Goal: Transaction & Acquisition: Purchase product/service

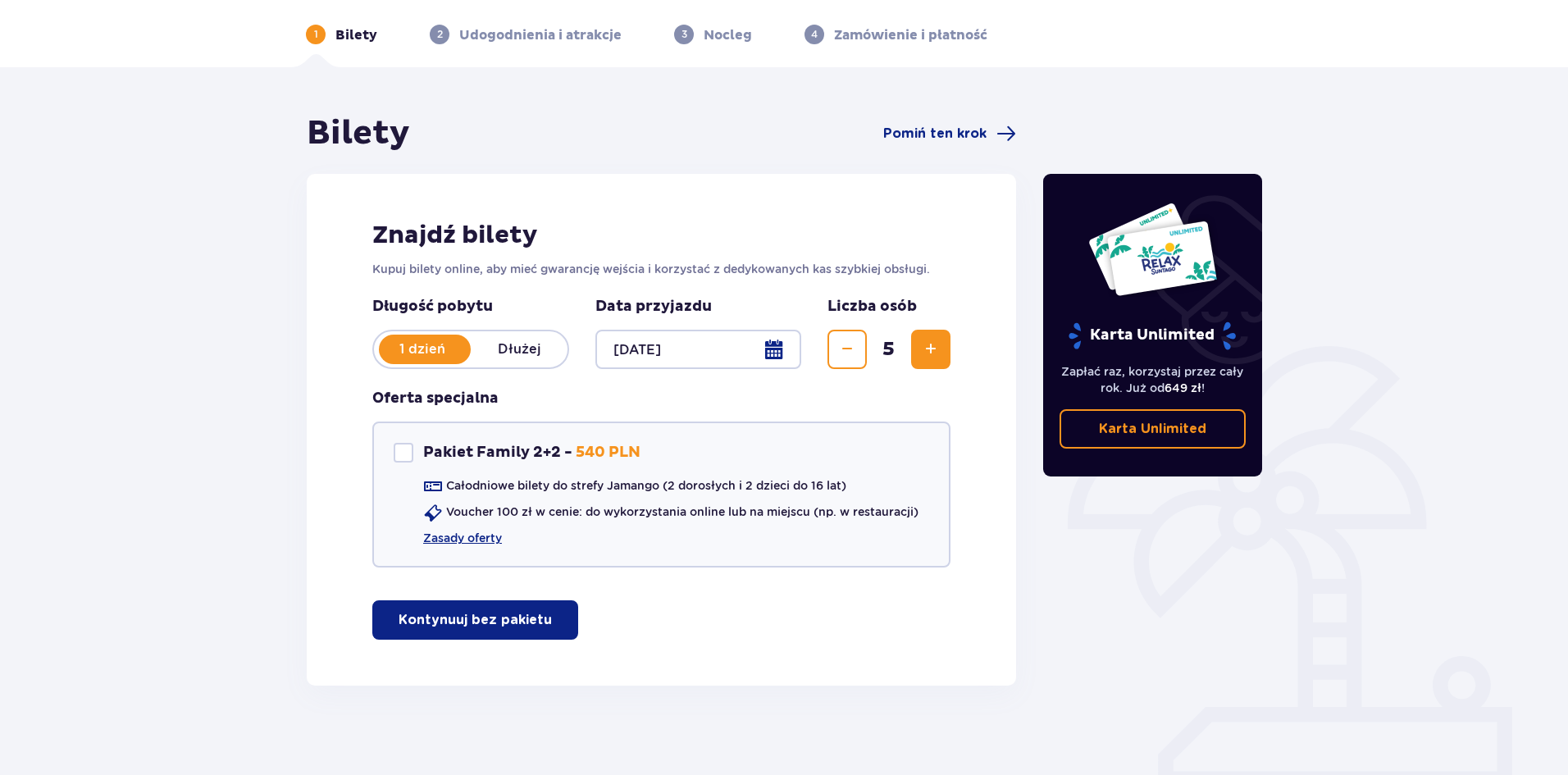
scroll to position [70, 0]
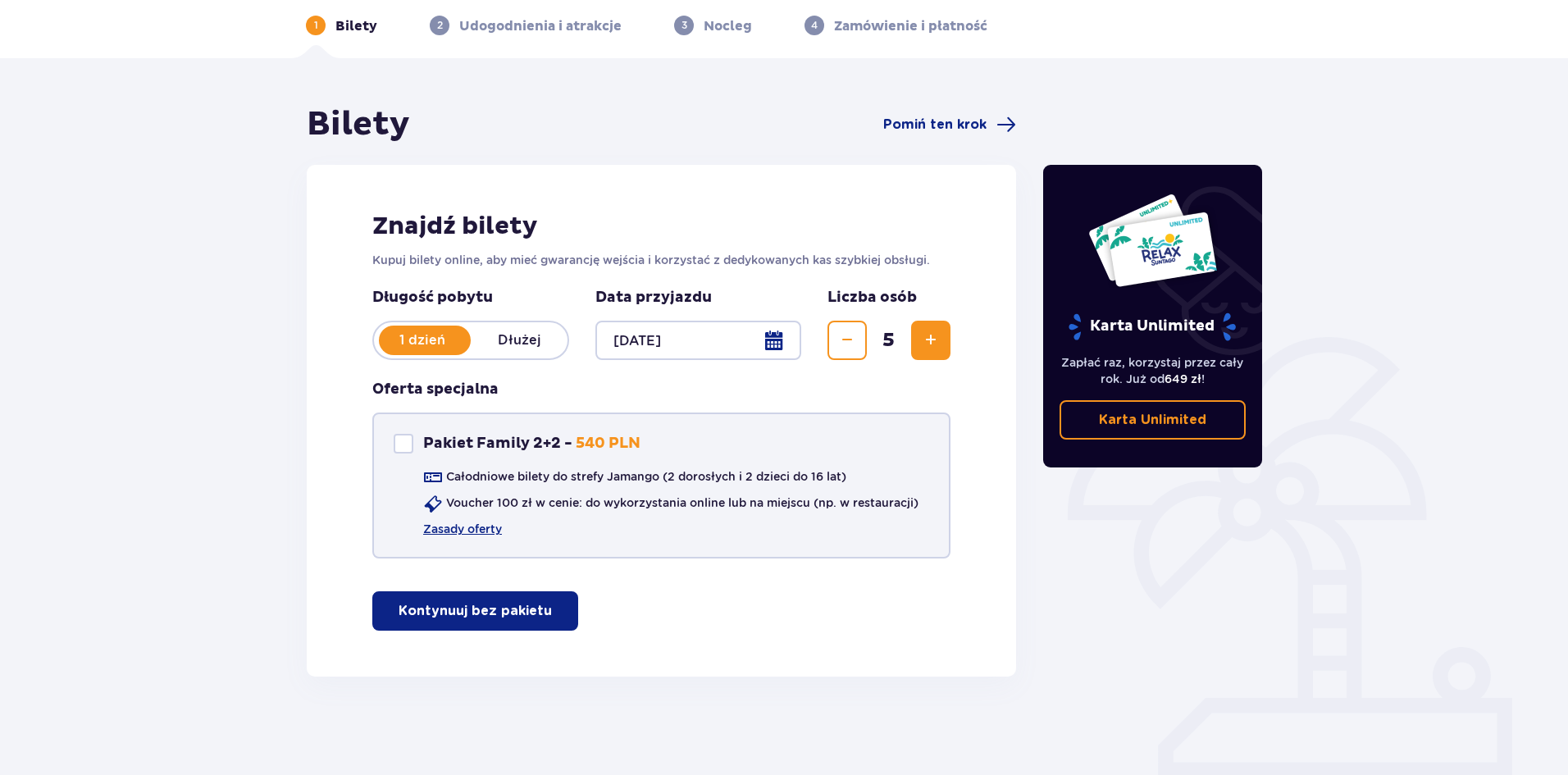
click at [414, 444] on div "Pakiet Family 2+2 Pakiet Family 2+2 - 540 PLN" at bounding box center [516, 444] width 247 height 20
checkbox input "true"
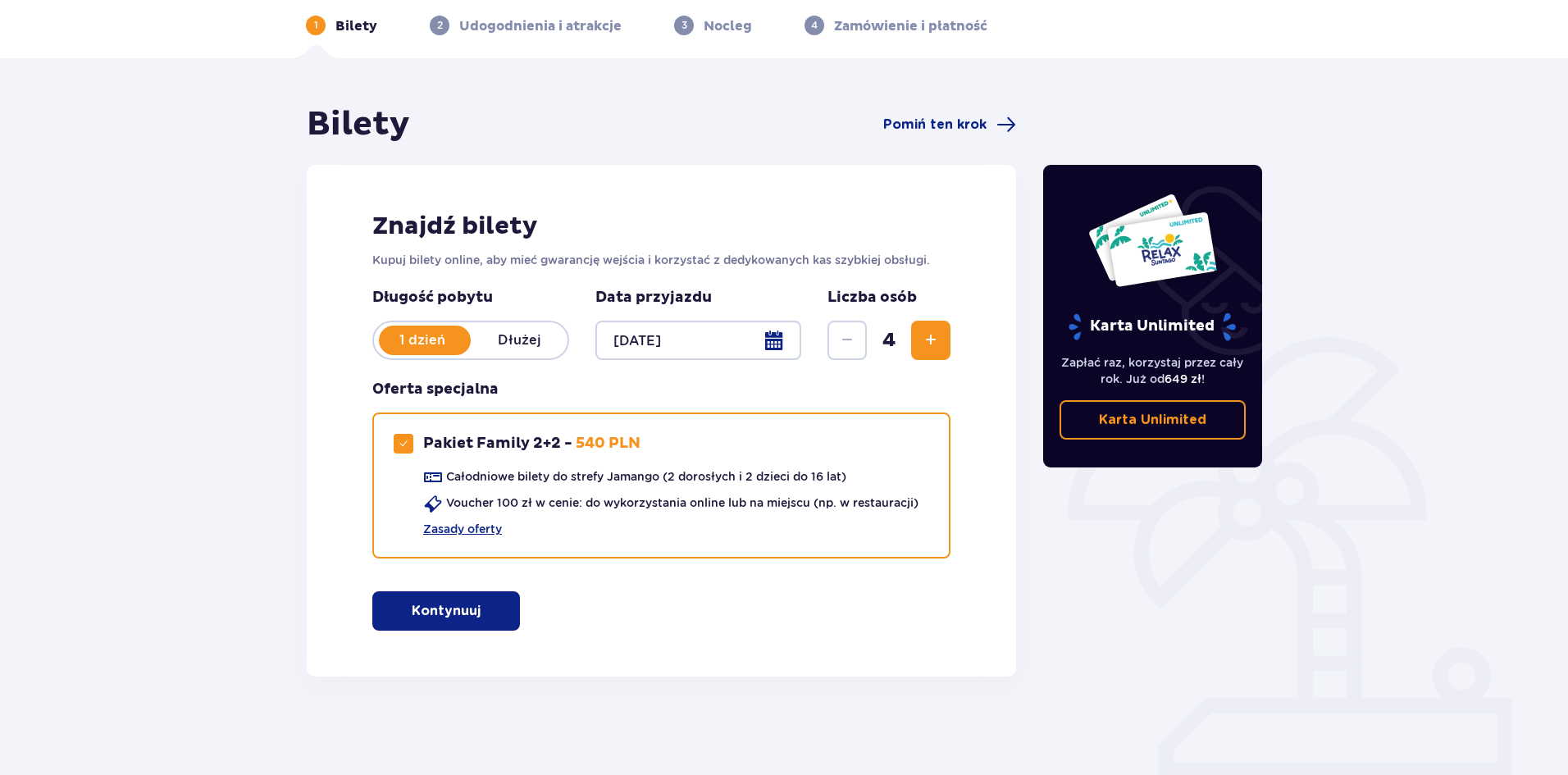
click at [441, 616] on p "Kontynuuj" at bounding box center [446, 611] width 69 height 18
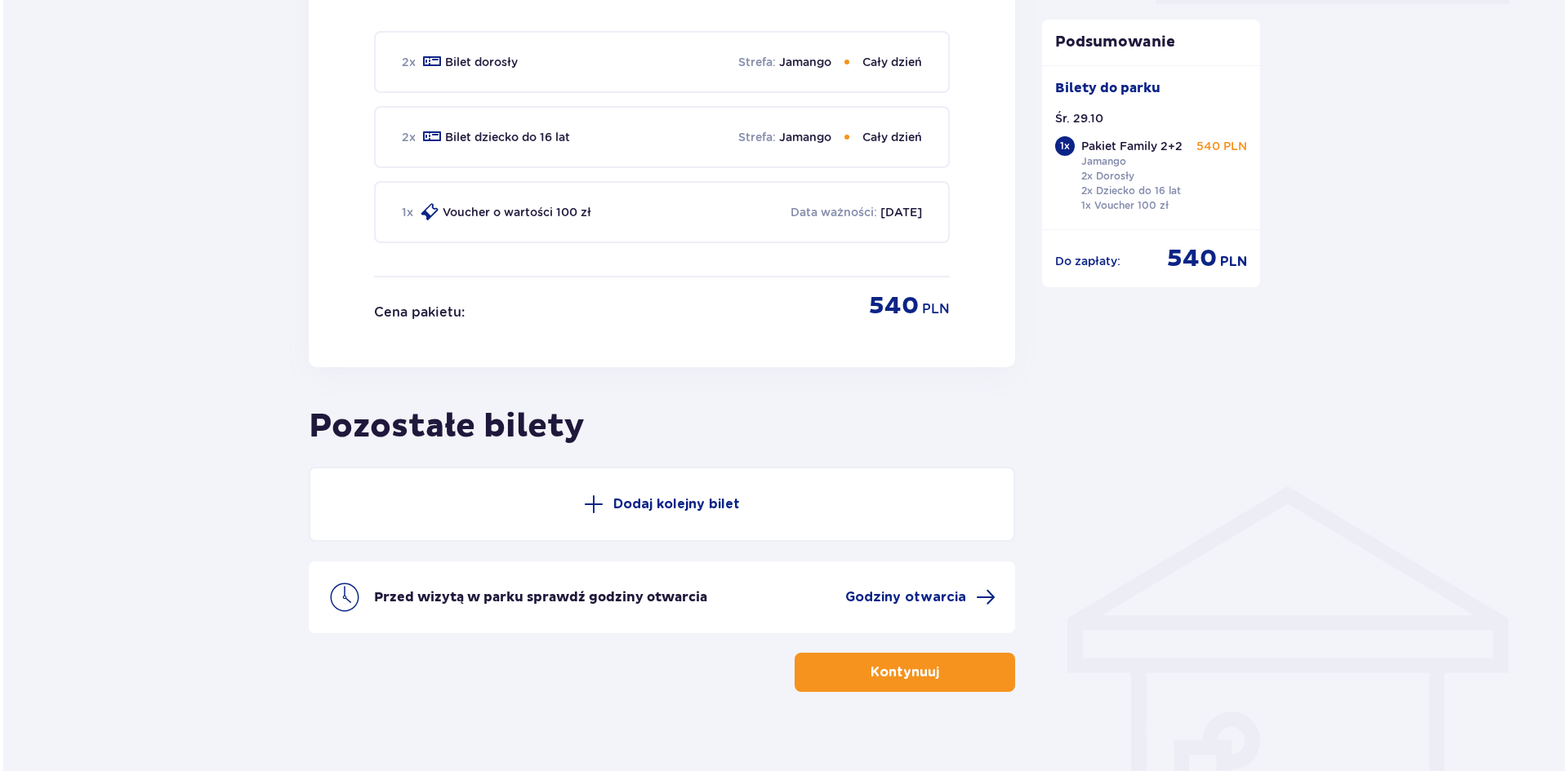
scroll to position [858, 0]
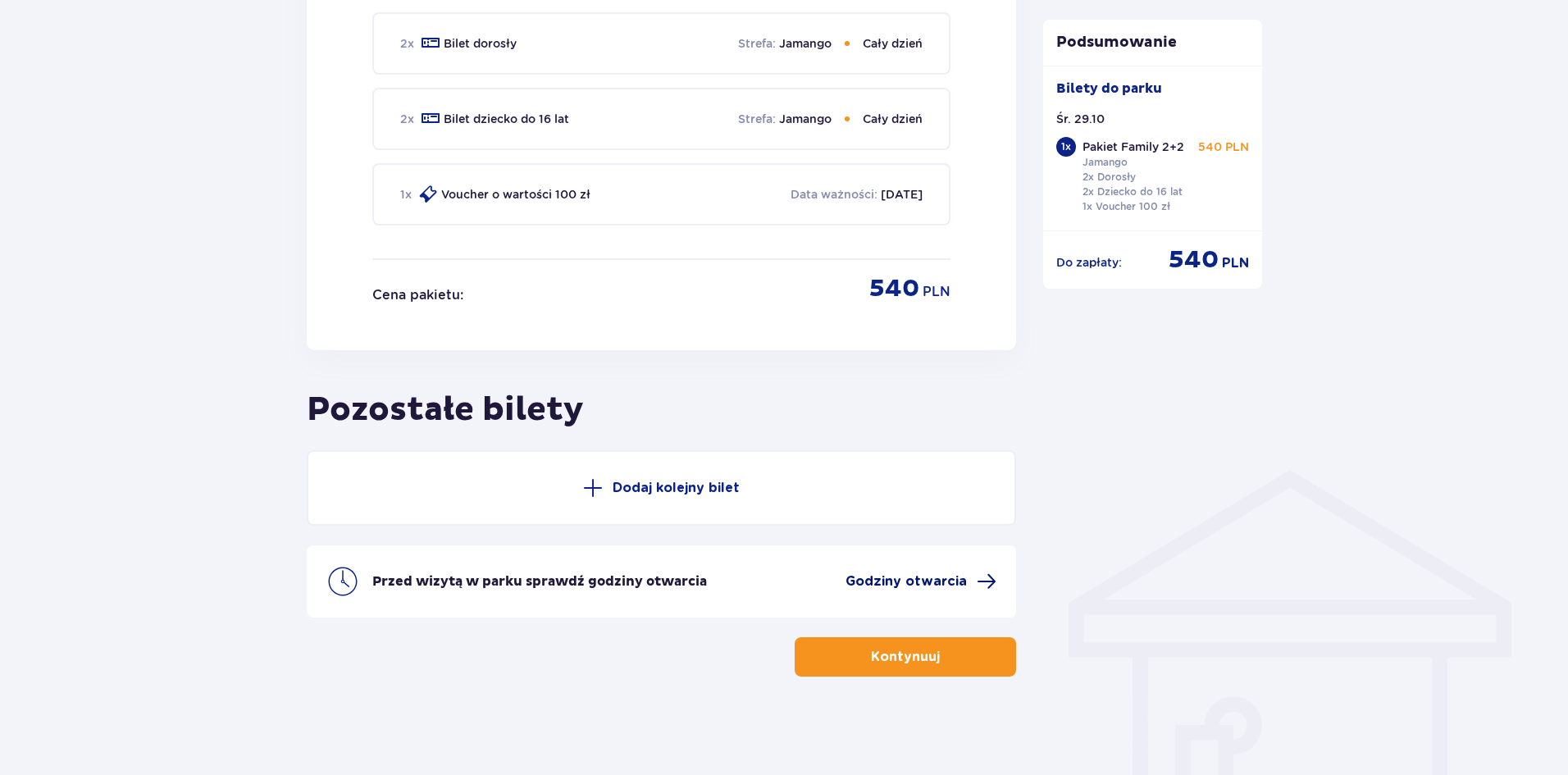
click at [905, 584] on span "Godziny otwarcia" at bounding box center [906, 582] width 121 height 18
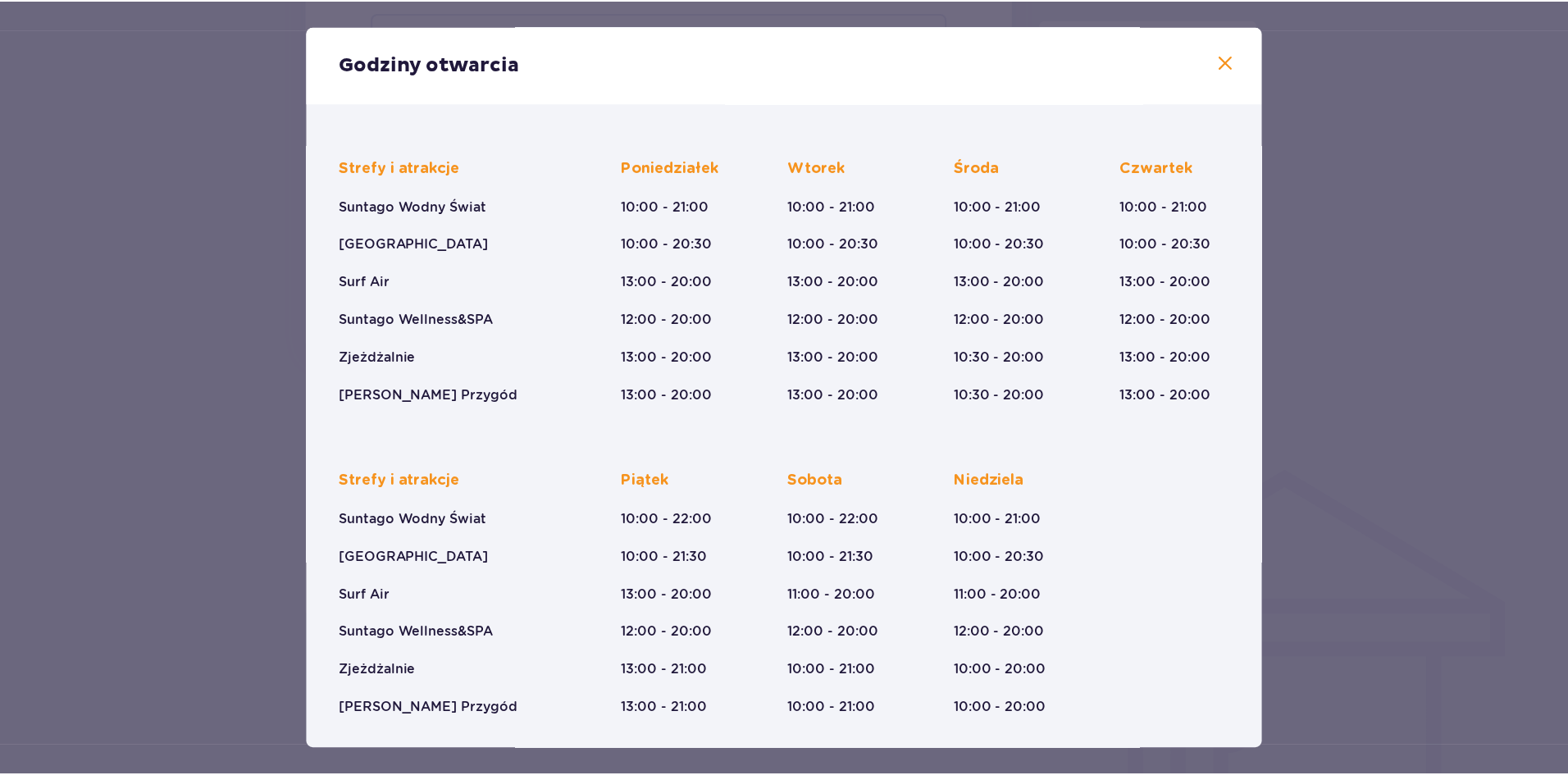
scroll to position [93, 0]
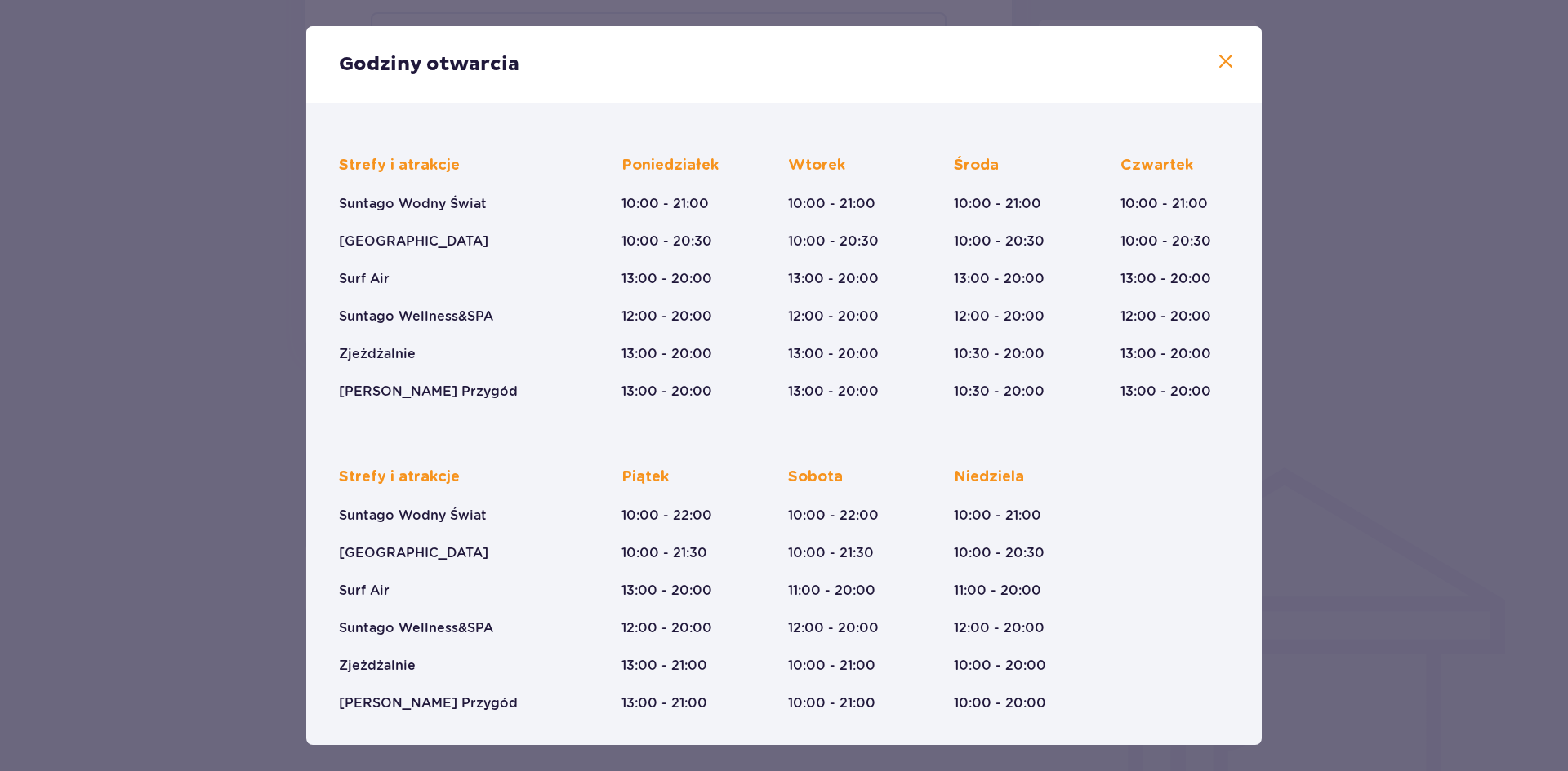
click at [1231, 56] on div "Godziny otwarcia" at bounding box center [784, 64] width 955 height 77
click at [1221, 56] on span at bounding box center [1225, 63] width 20 height 20
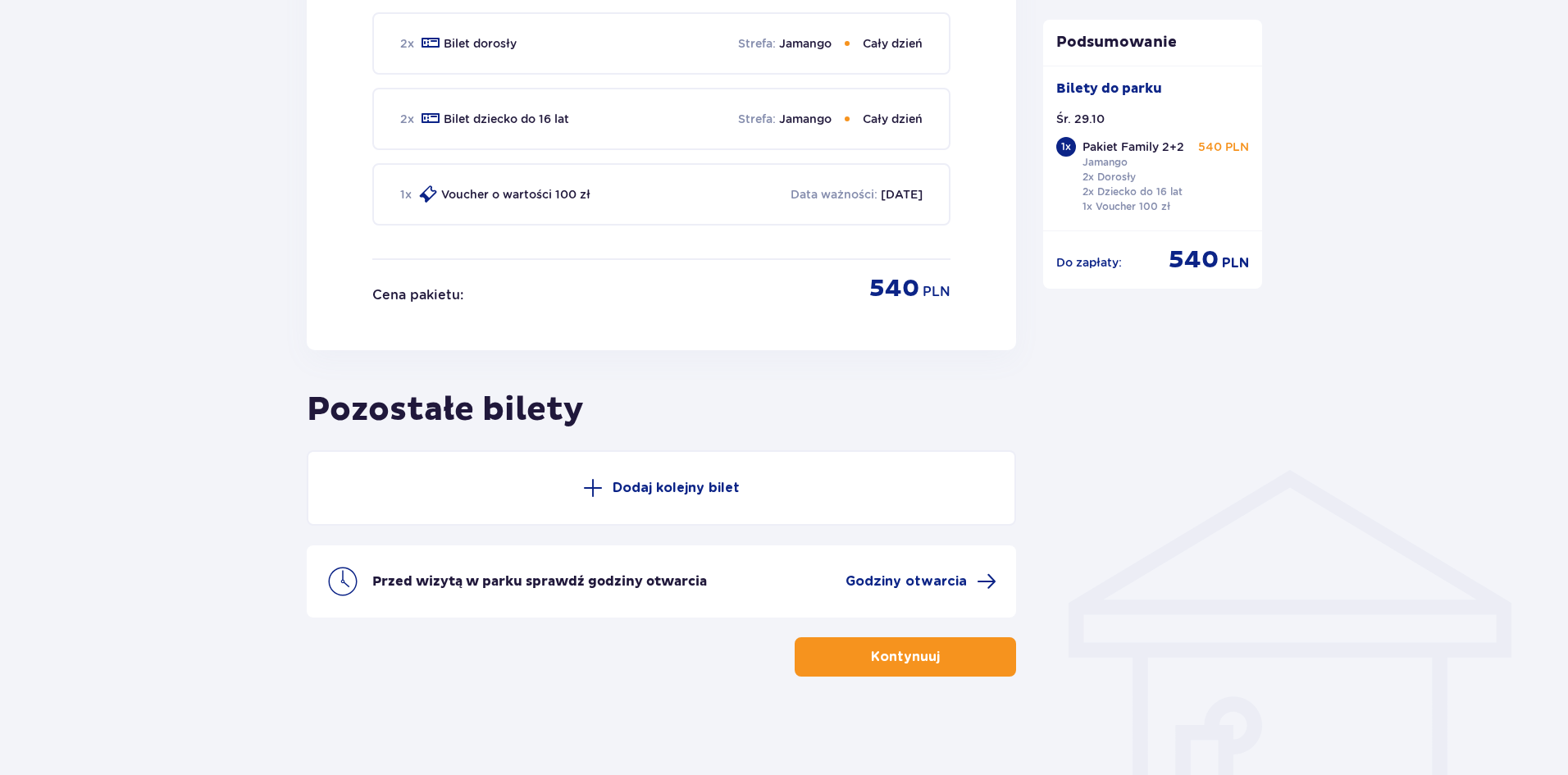
click at [703, 476] on button "Dodaj kolejny bilet" at bounding box center [661, 488] width 709 height 76
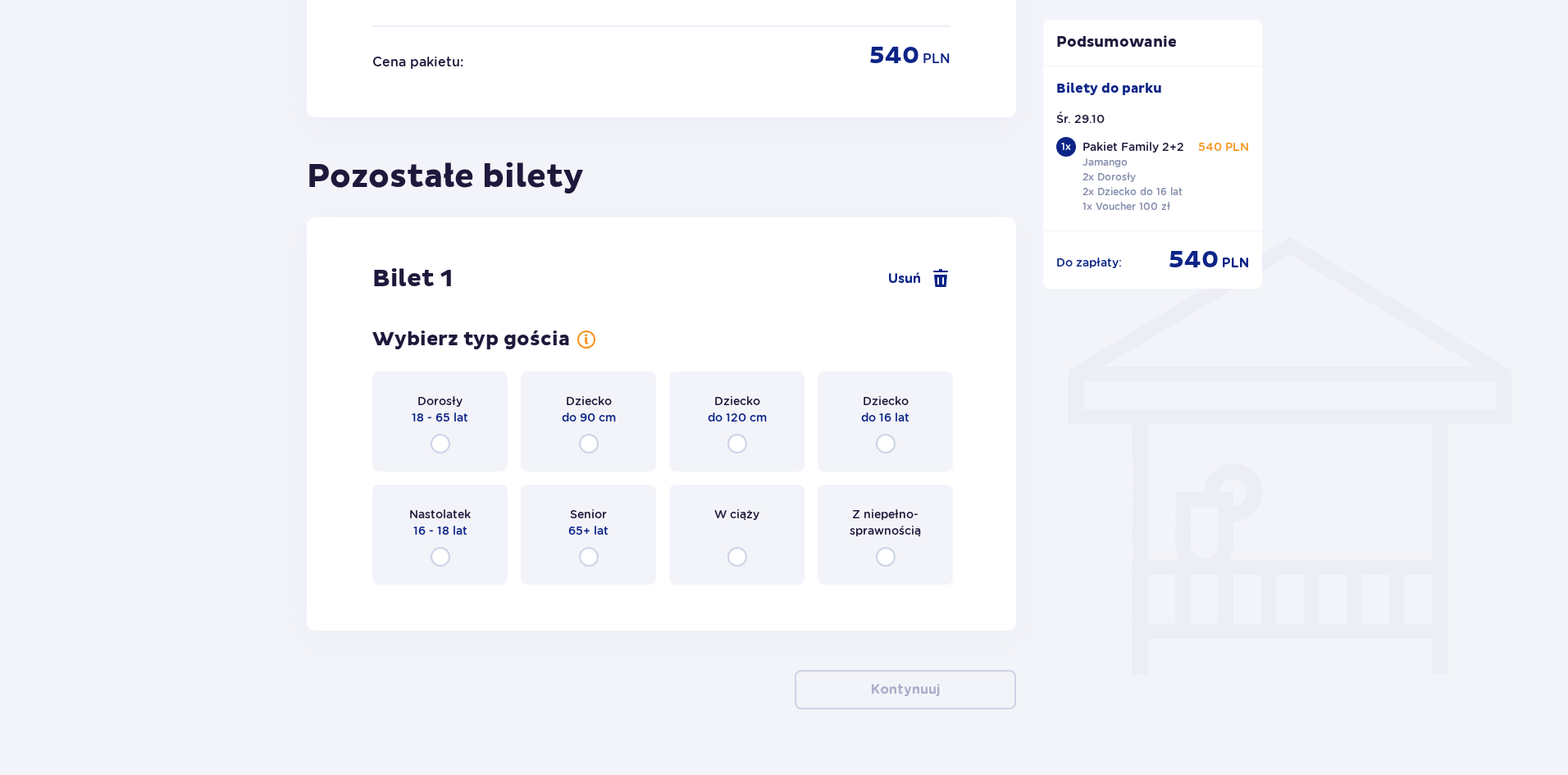
scroll to position [1128, 0]
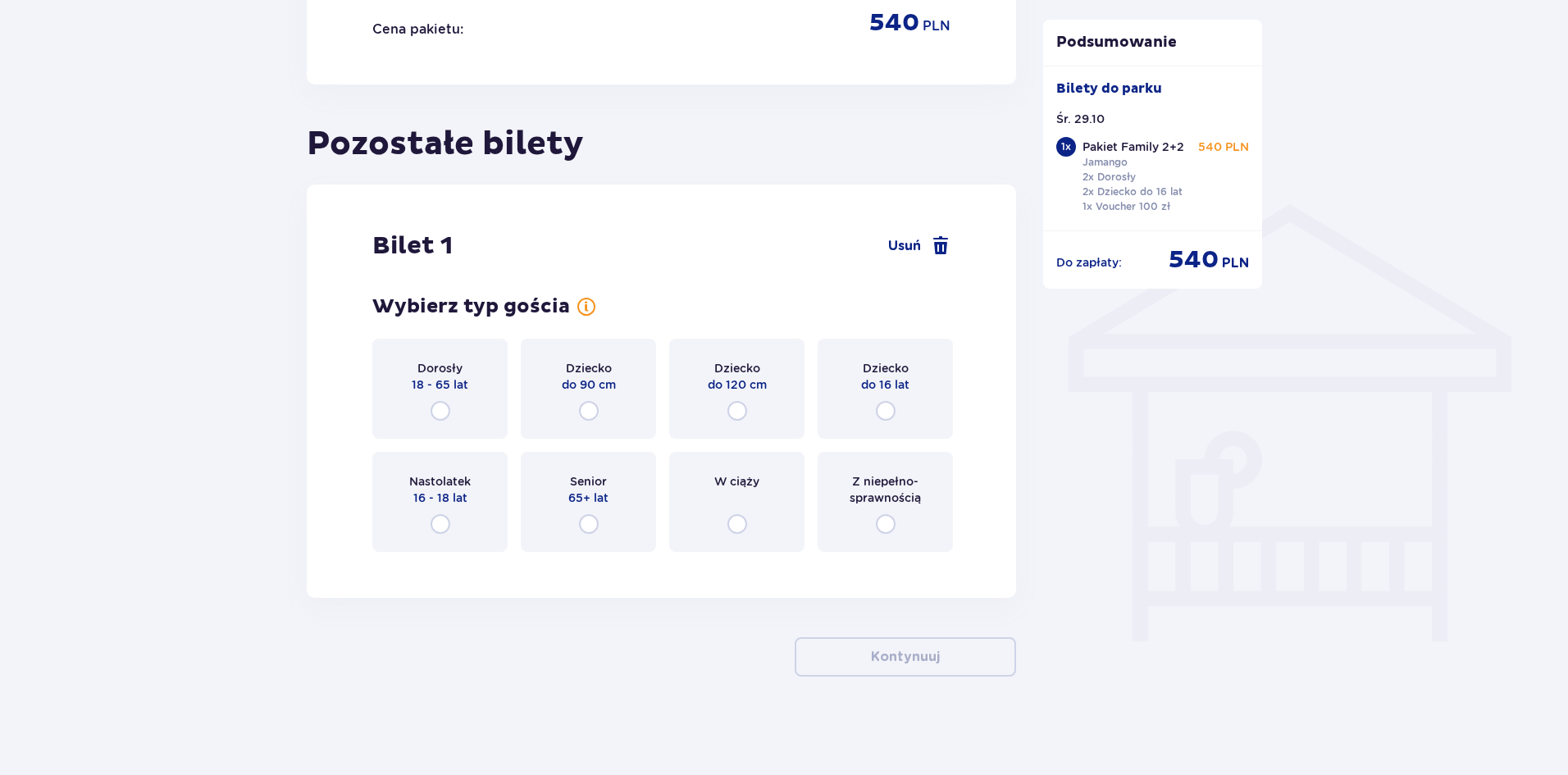
click at [450, 403] on input "radio" at bounding box center [441, 411] width 20 height 20
radio input "true"
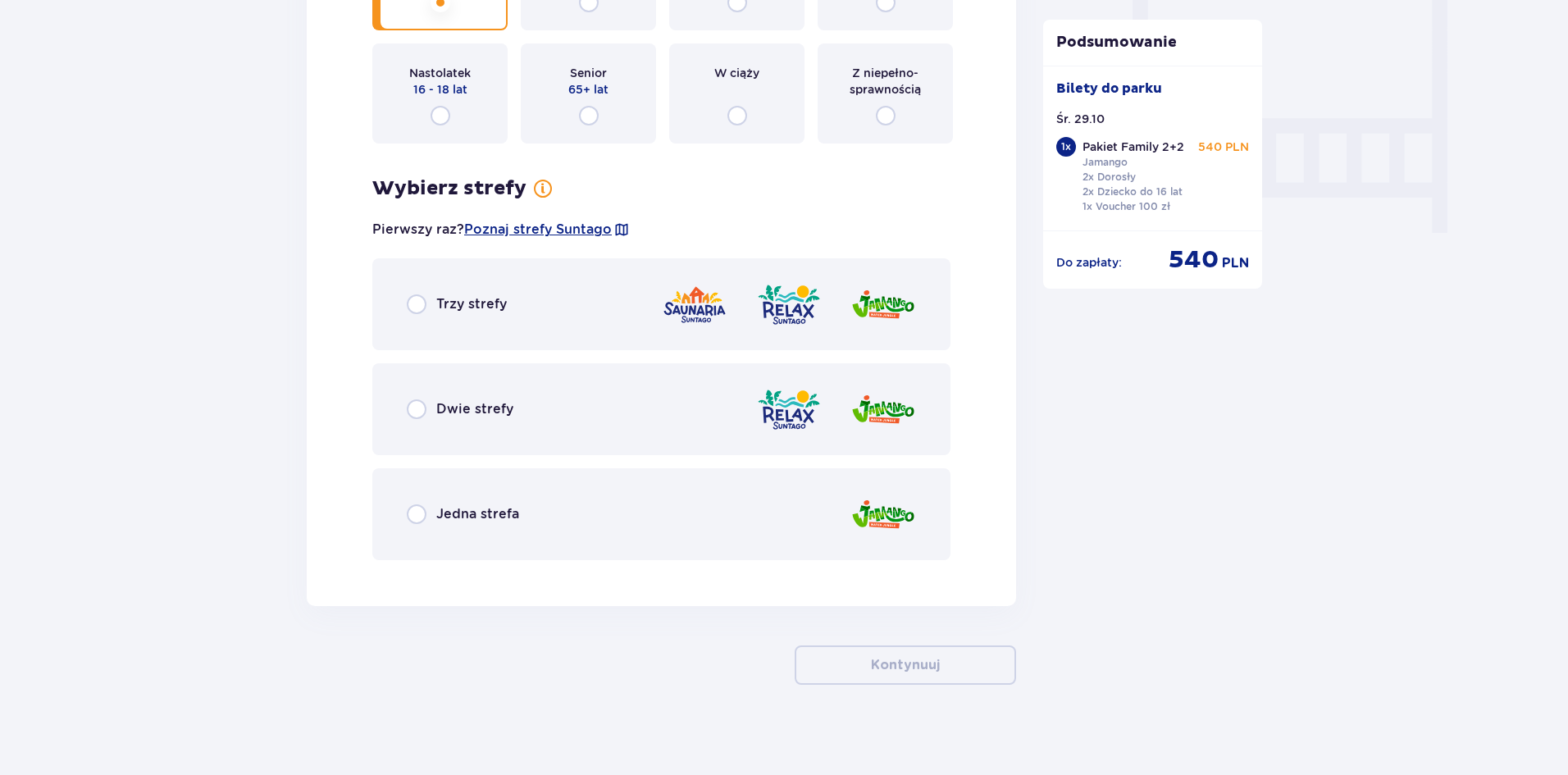
scroll to position [1545, 0]
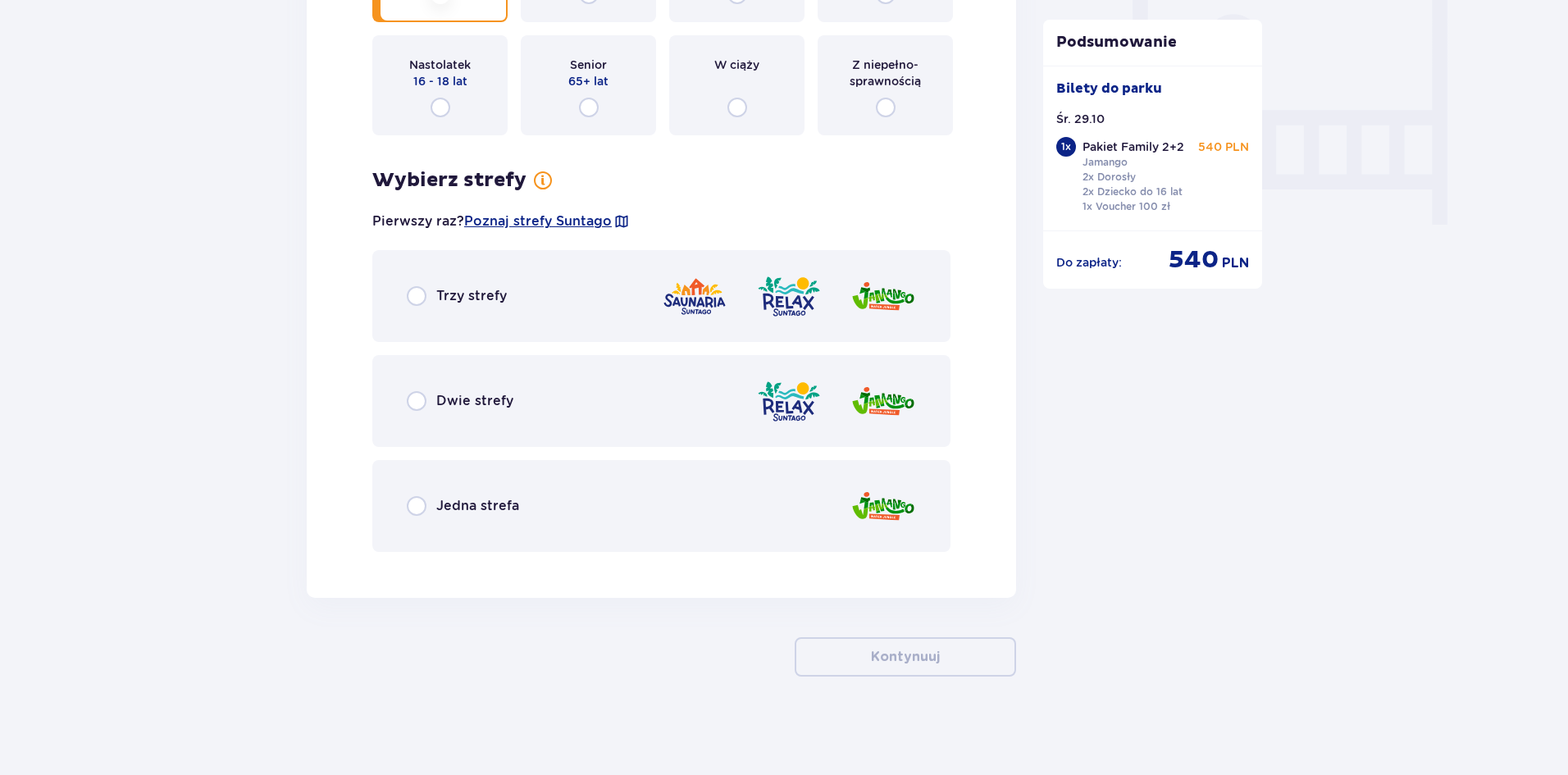
click at [876, 97] on input "radio" at bounding box center [886, 107] width 20 height 20
radio input "true"
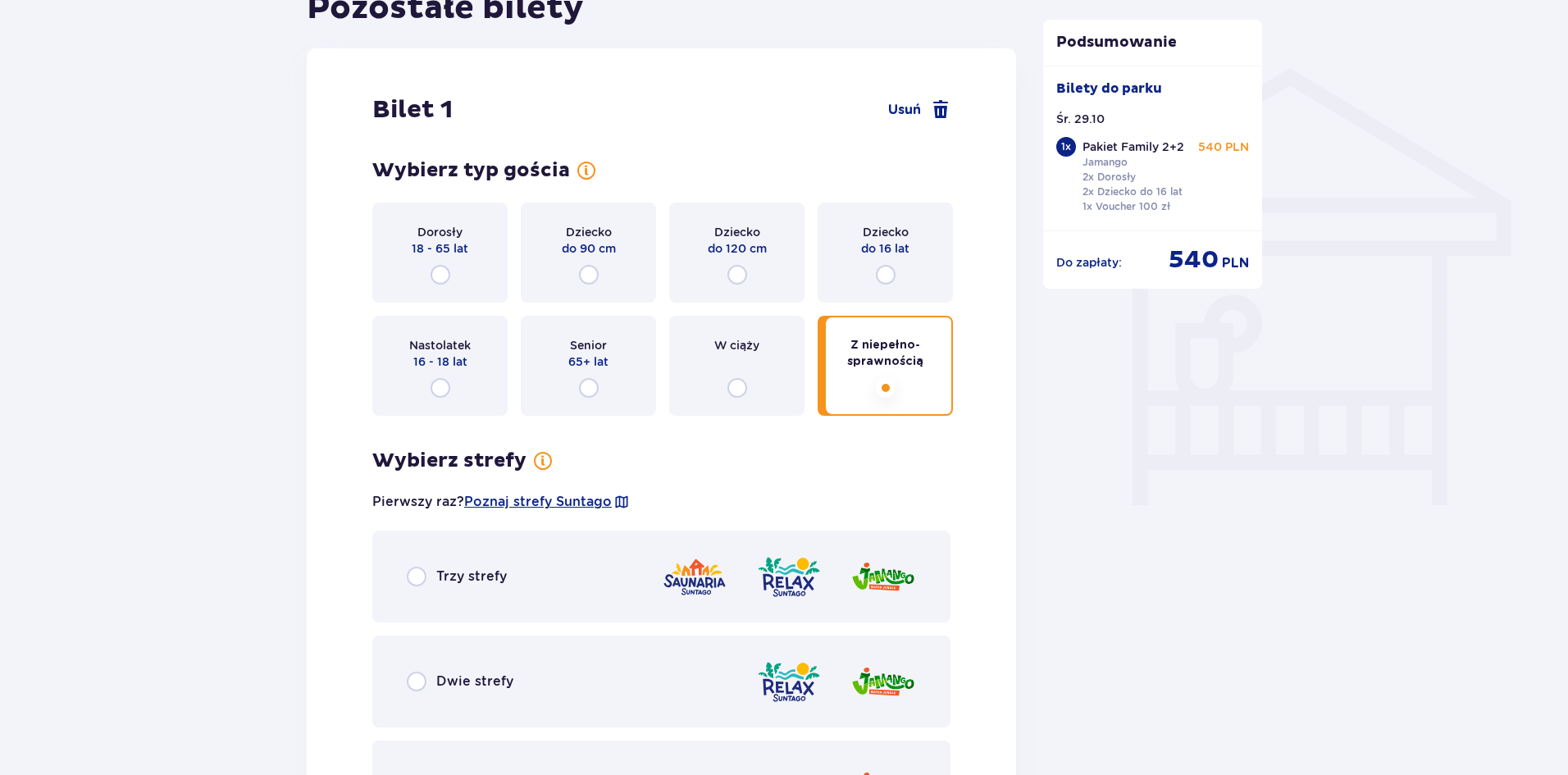
click at [728, 378] on input "radio" at bounding box center [738, 388] width 20 height 20
radio input "true"
click at [579, 378] on input "radio" at bounding box center [589, 388] width 20 height 20
radio input "true"
click at [431, 378] on input "radio" at bounding box center [441, 388] width 20 height 20
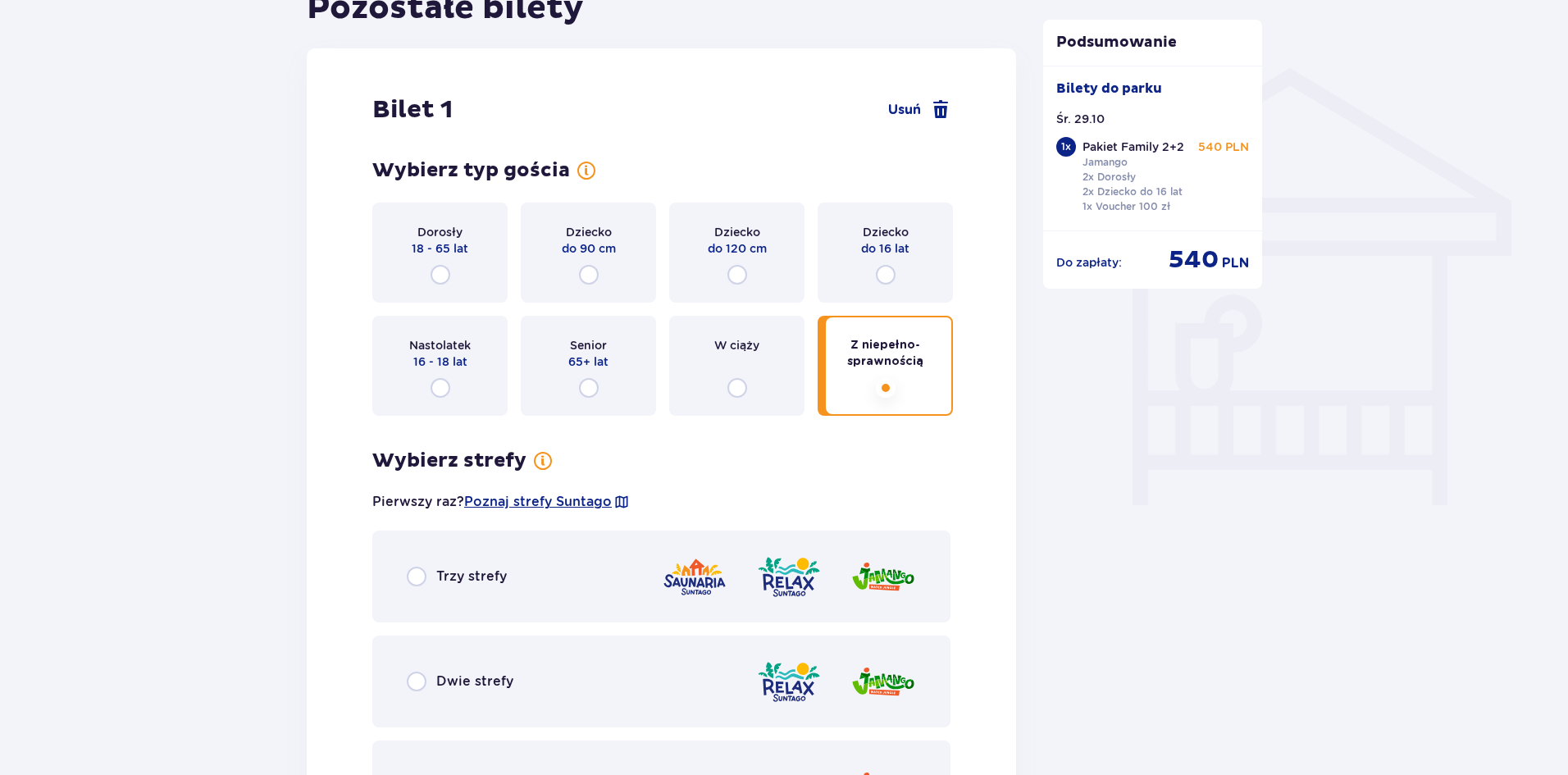
radio input "true"
click at [876, 265] on input "radio" at bounding box center [886, 275] width 20 height 20
radio input "true"
radio input "false"
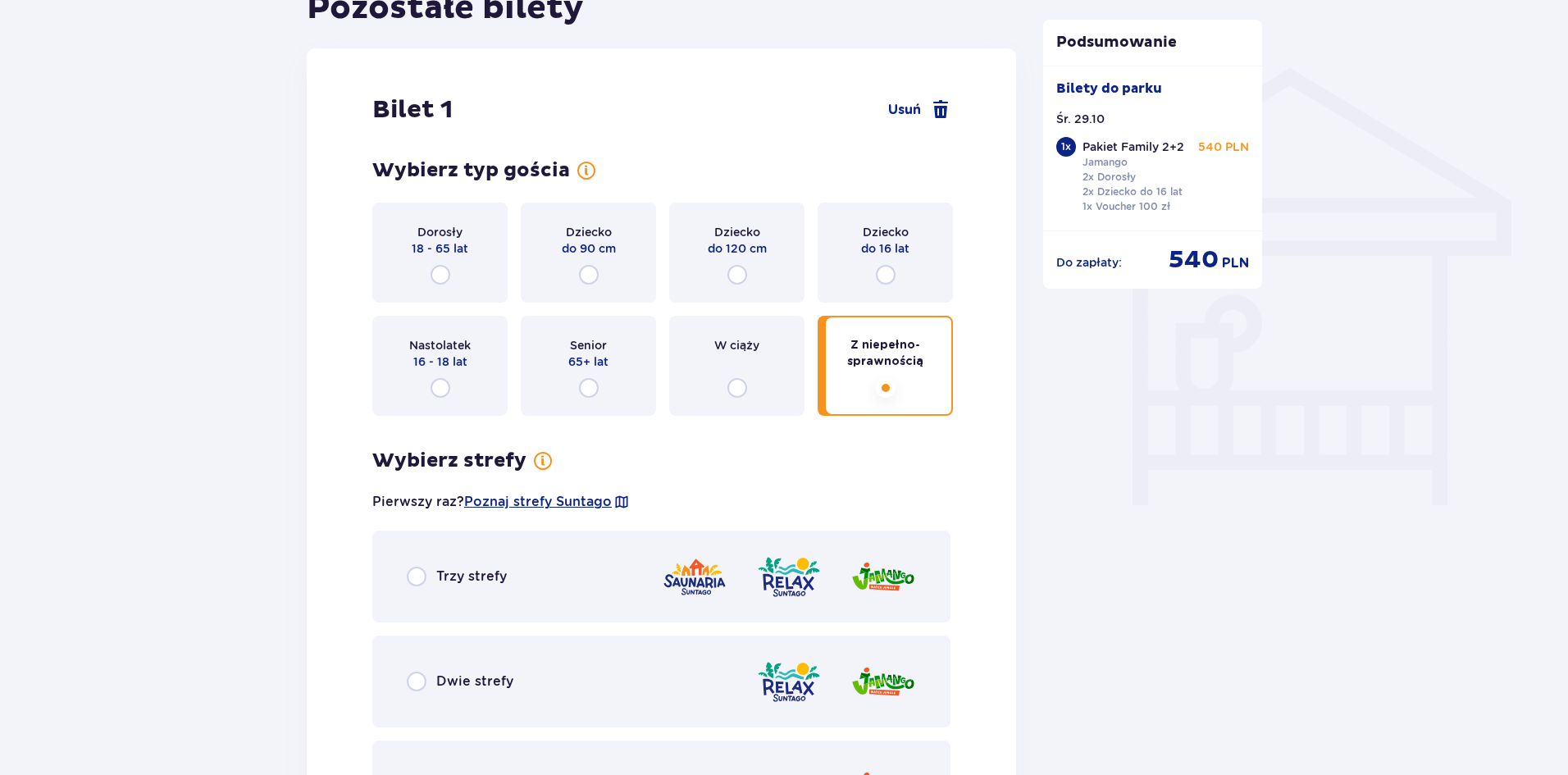
radio input "false"
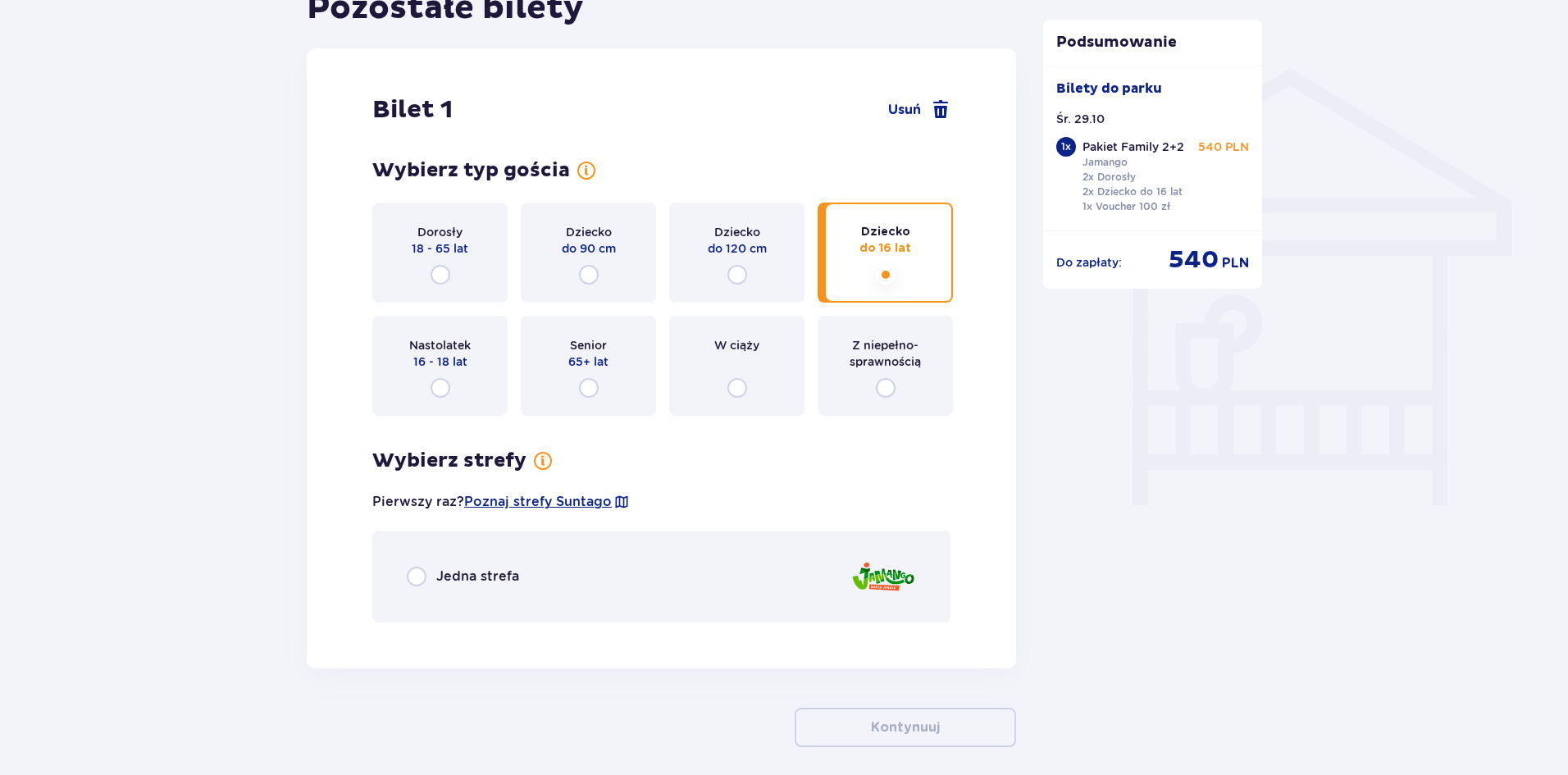
click at [728, 265] on input "radio" at bounding box center [738, 275] width 20 height 20
radio input "true"
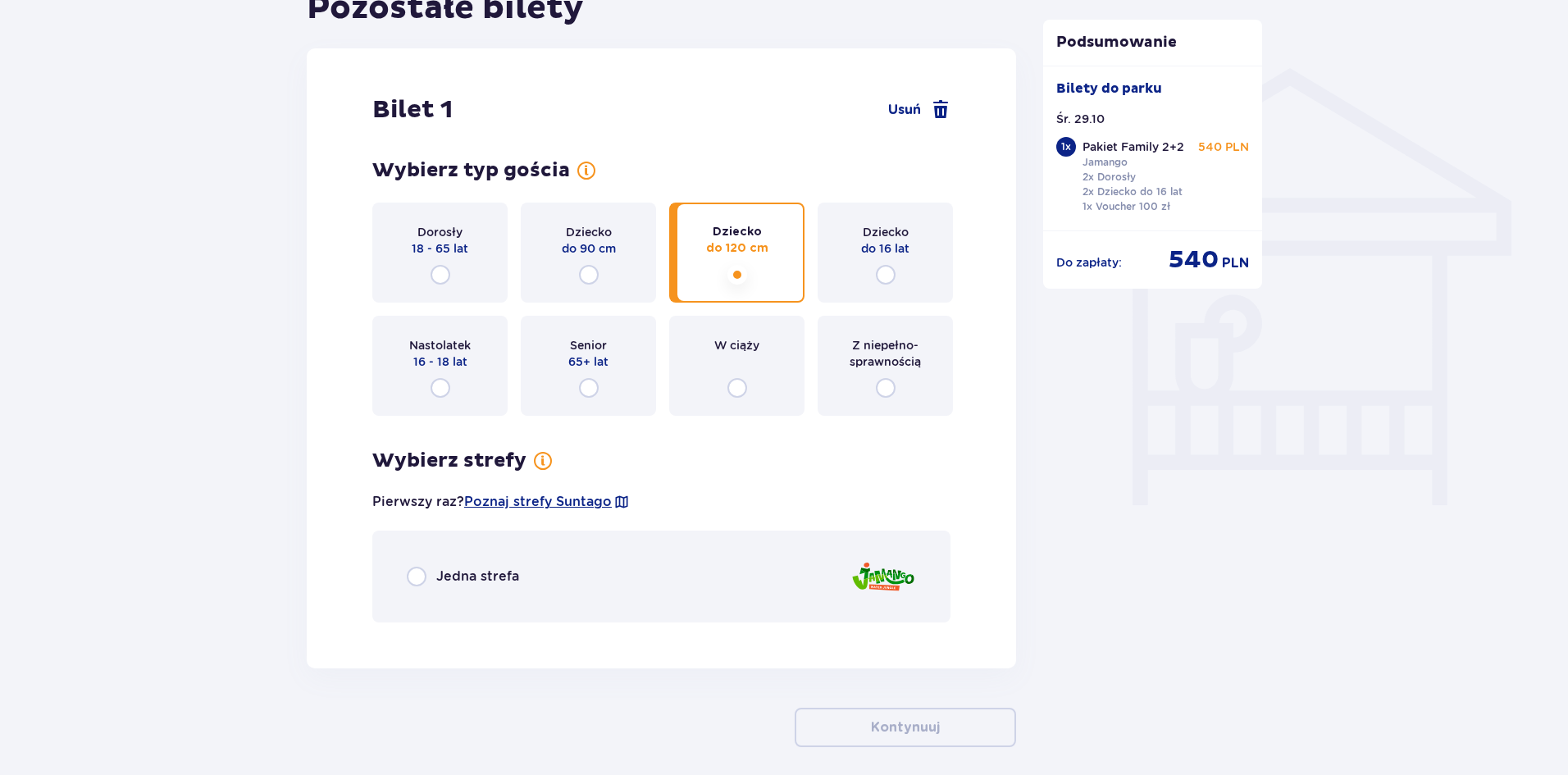
click at [579, 265] on input "radio" at bounding box center [589, 275] width 20 height 20
radio input "true"
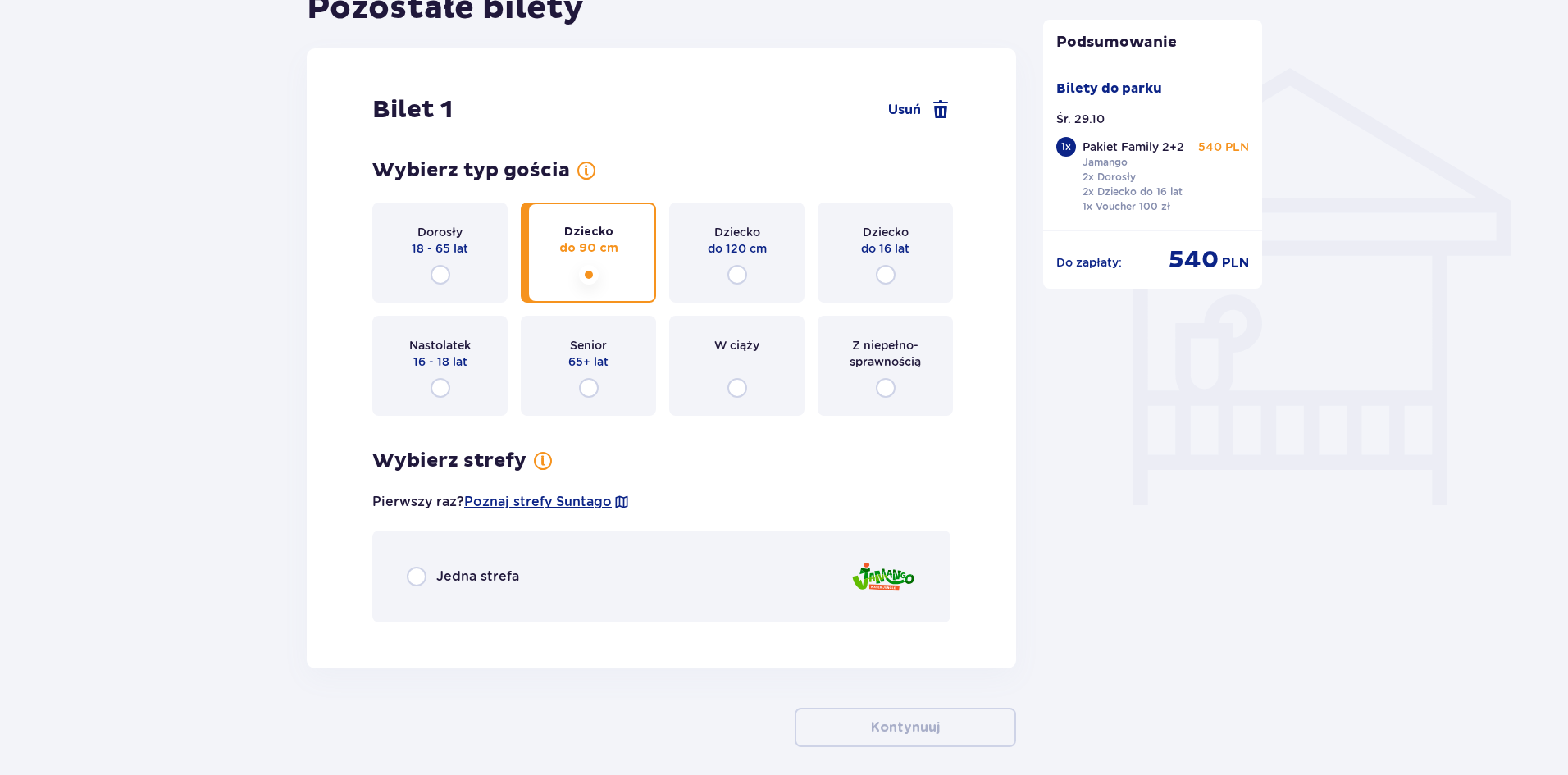
click at [728, 265] on input "radio" at bounding box center [738, 275] width 20 height 20
radio input "true"
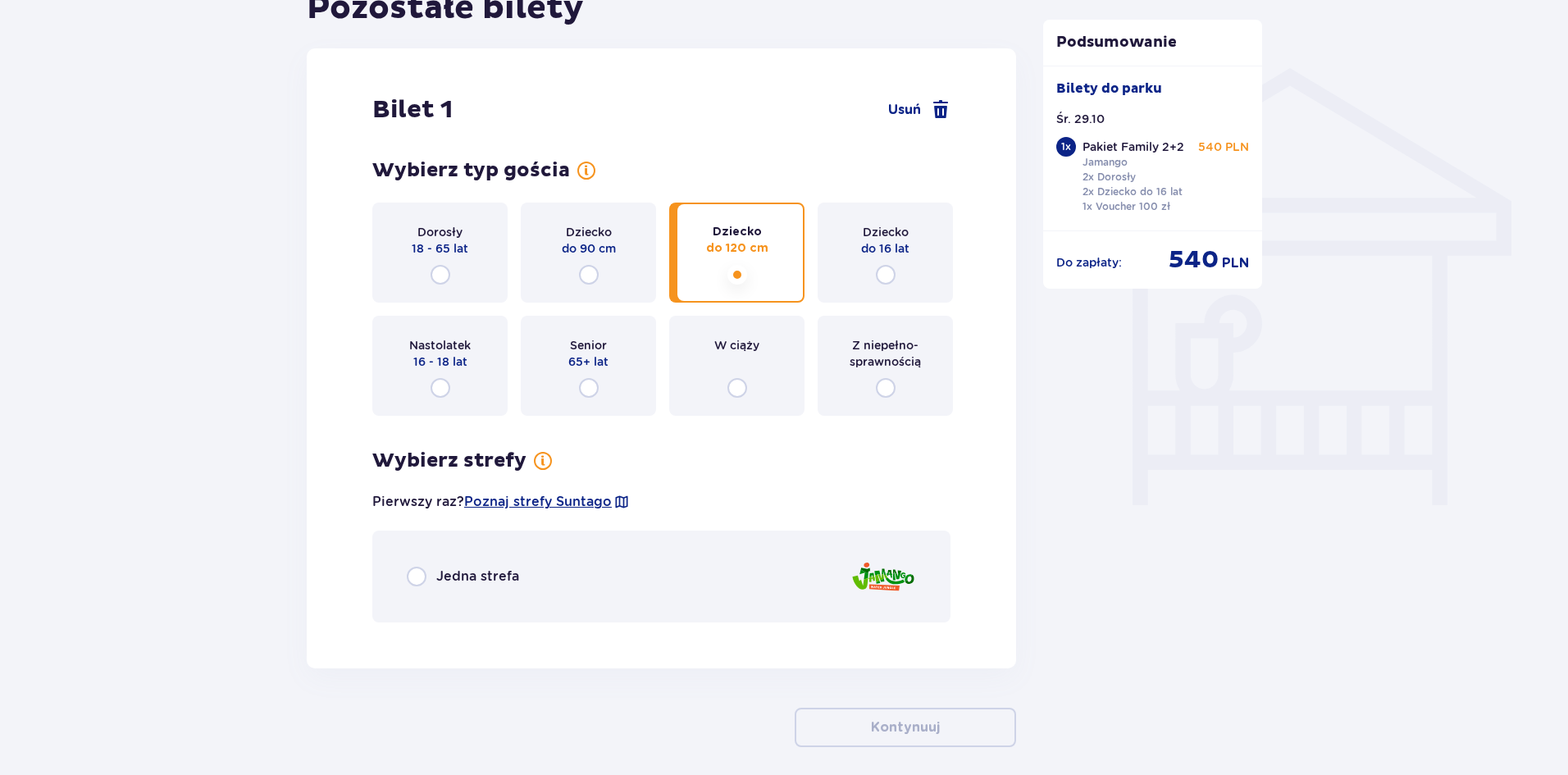
click at [876, 265] on input "radio" at bounding box center [886, 275] width 20 height 20
radio input "true"
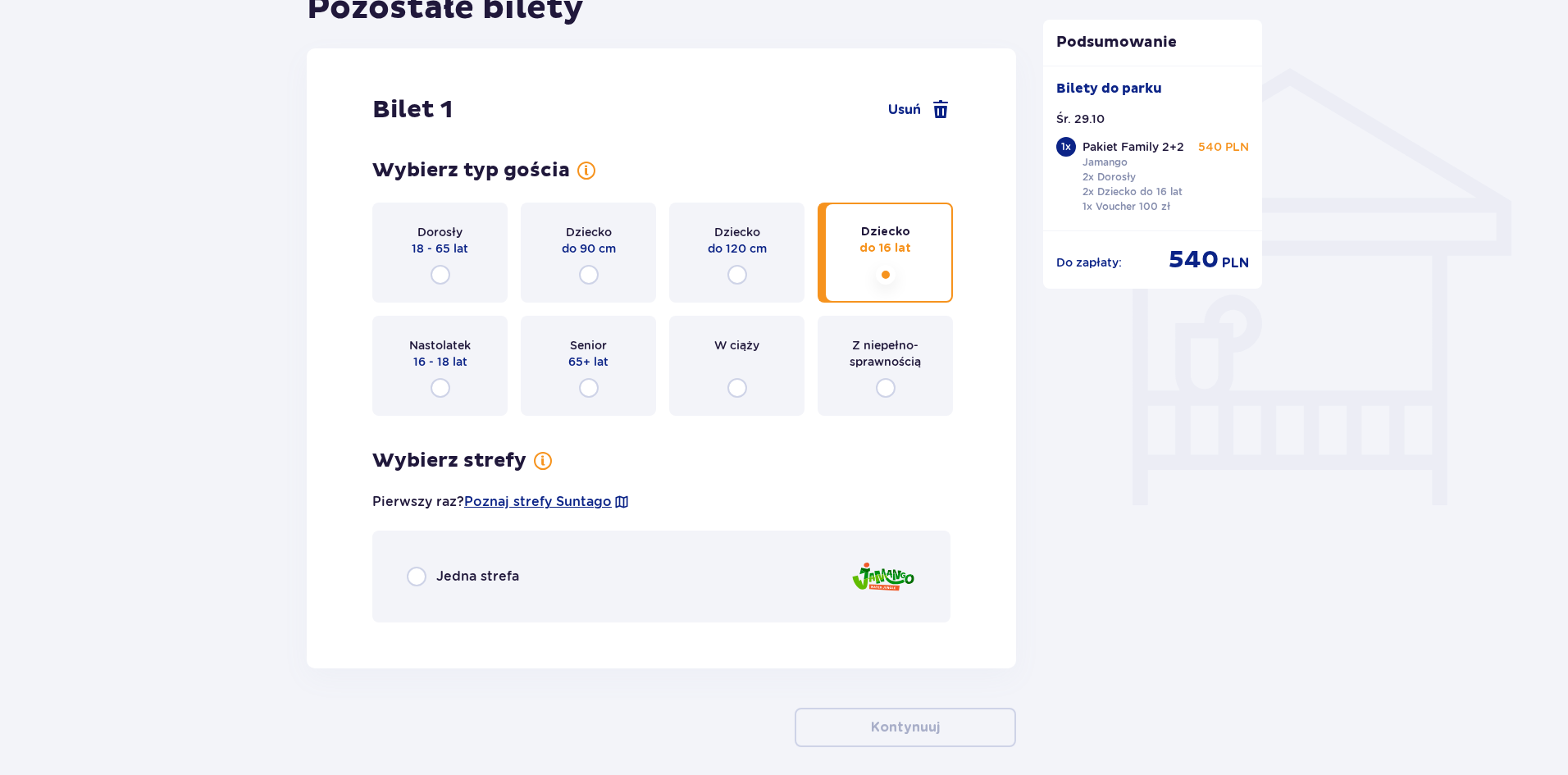
click at [728, 265] on input "radio" at bounding box center [738, 275] width 20 height 20
radio input "true"
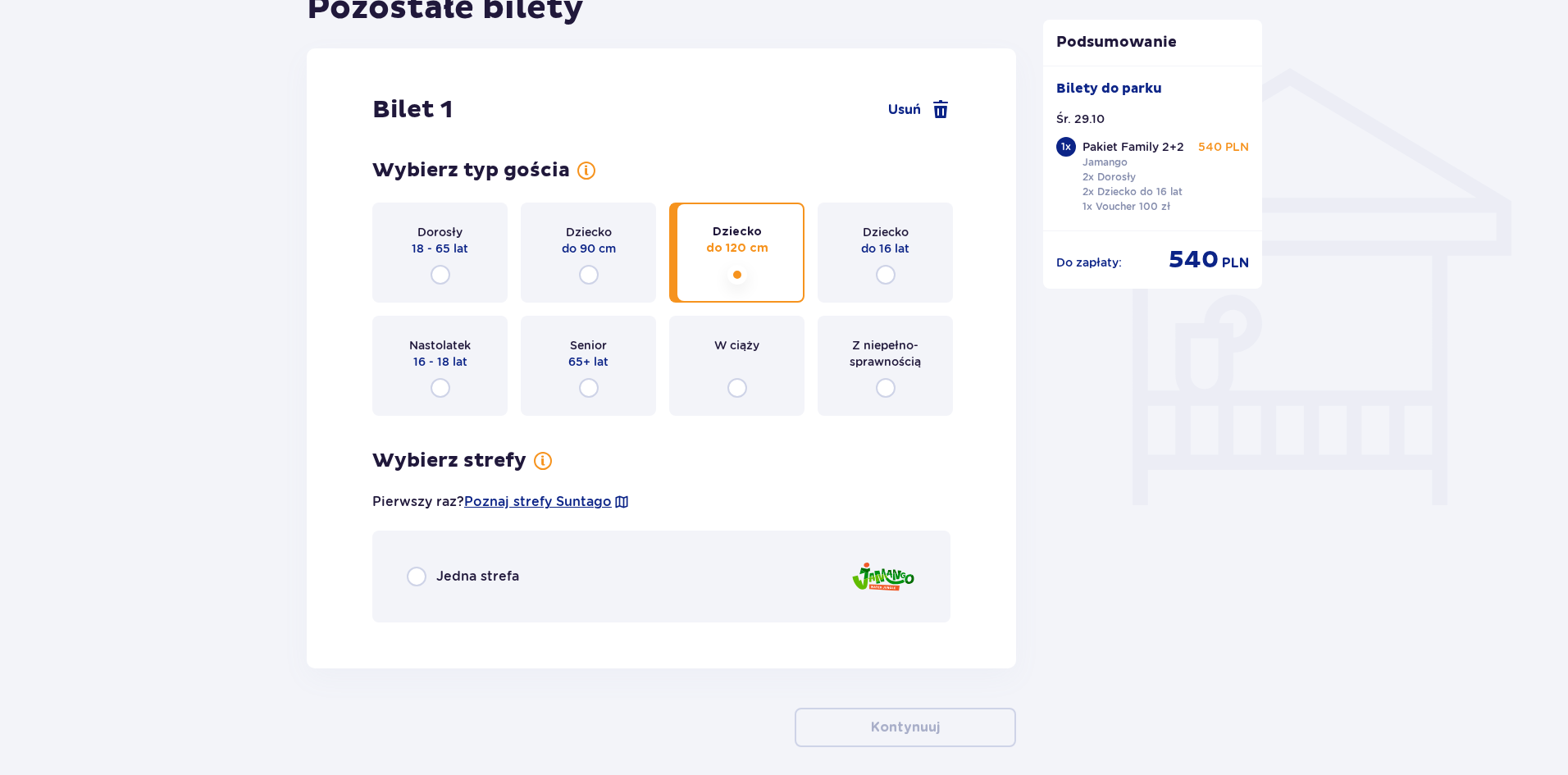
click at [579, 265] on input "radio" at bounding box center [589, 275] width 20 height 20
radio input "true"
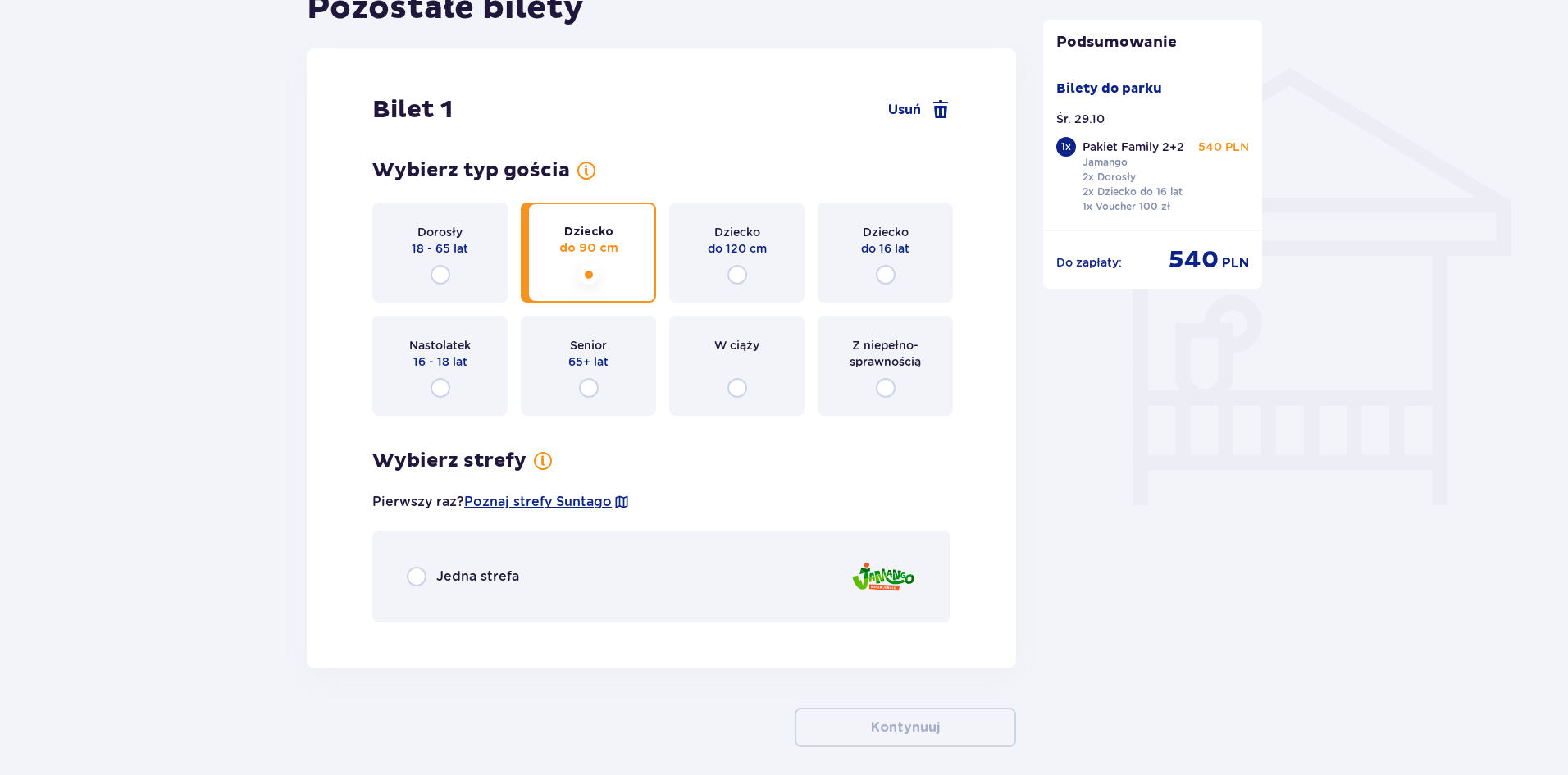
click at [431, 265] on input "radio" at bounding box center [441, 275] width 20 height 20
radio input "true"
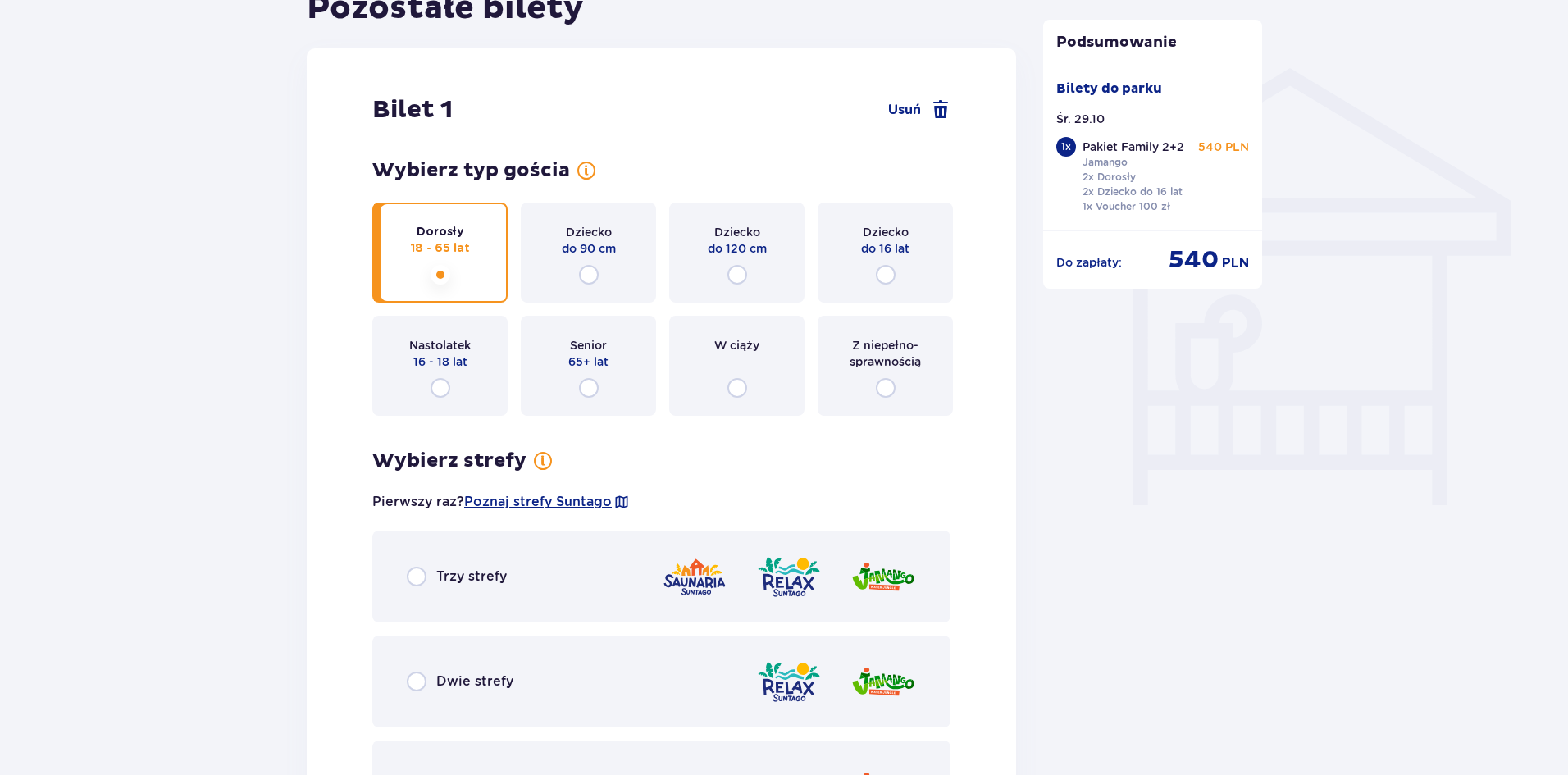
click at [579, 265] on input "radio" at bounding box center [589, 275] width 20 height 20
radio input "true"
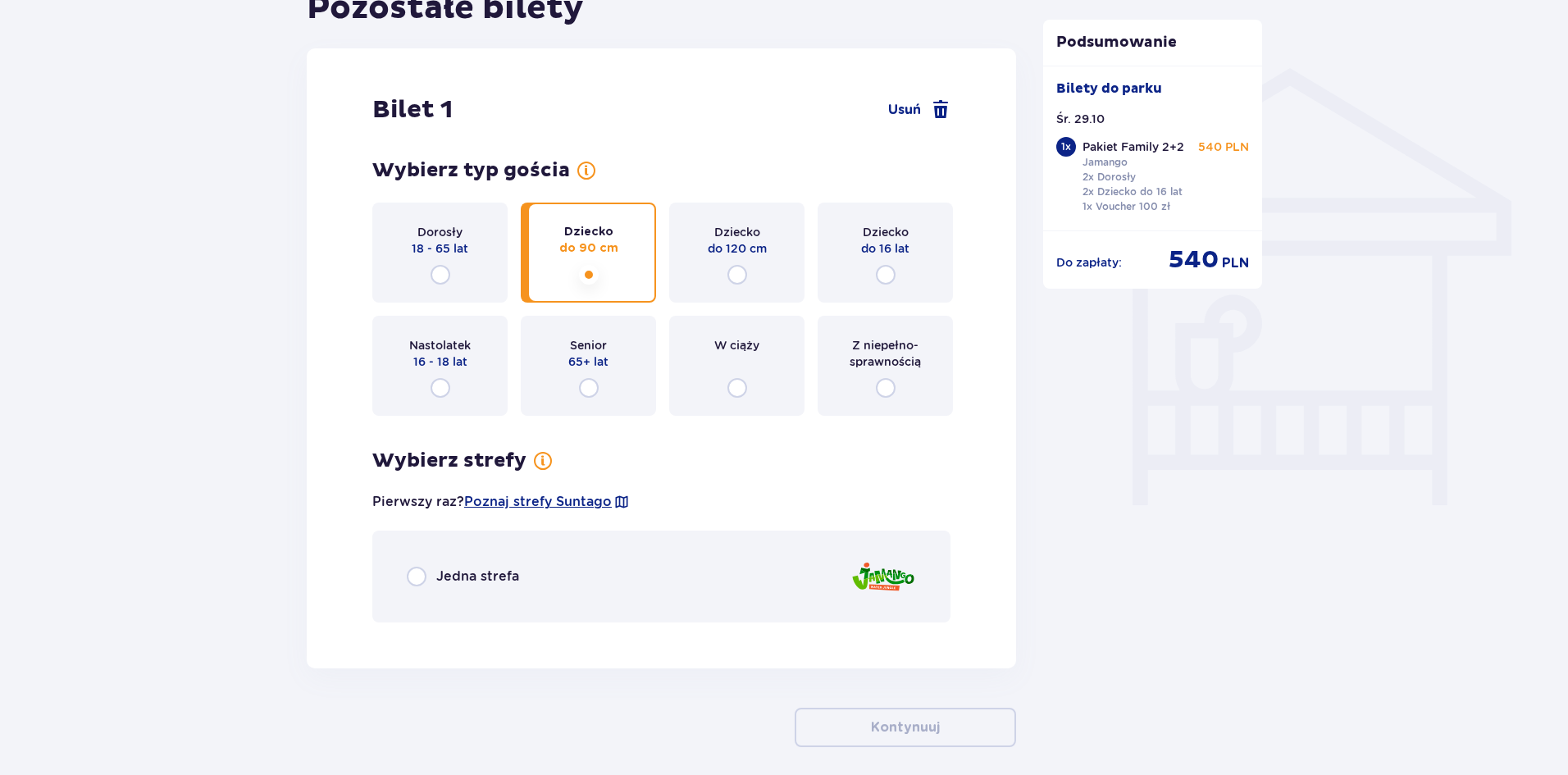
click at [728, 265] on input "radio" at bounding box center [738, 275] width 20 height 20
radio input "true"
click at [876, 265] on input "radio" at bounding box center [886, 275] width 20 height 20
radio input "true"
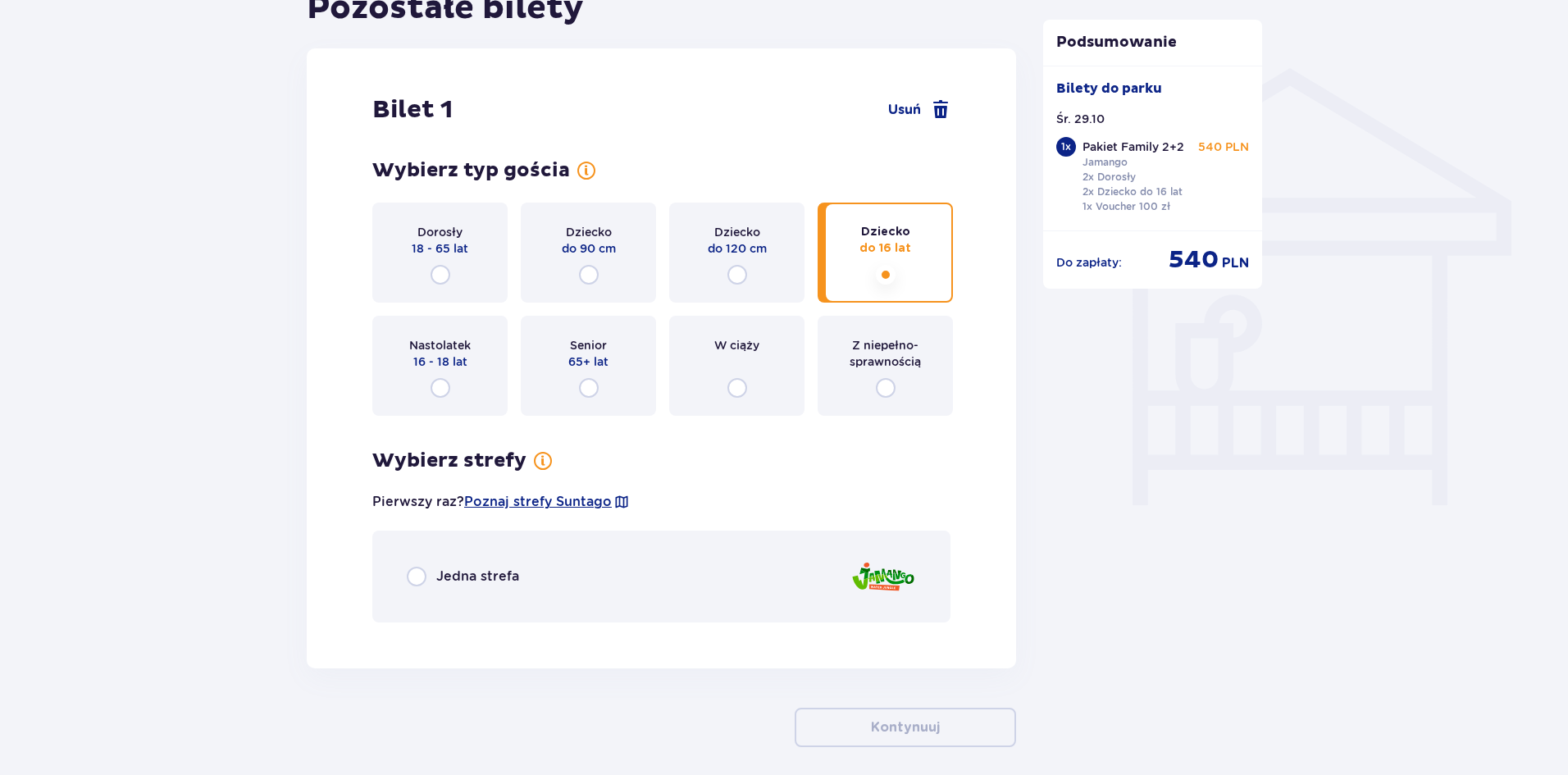
click at [424, 300] on div "Dorosły 18 - 65 lat" at bounding box center [440, 252] width 136 height 100
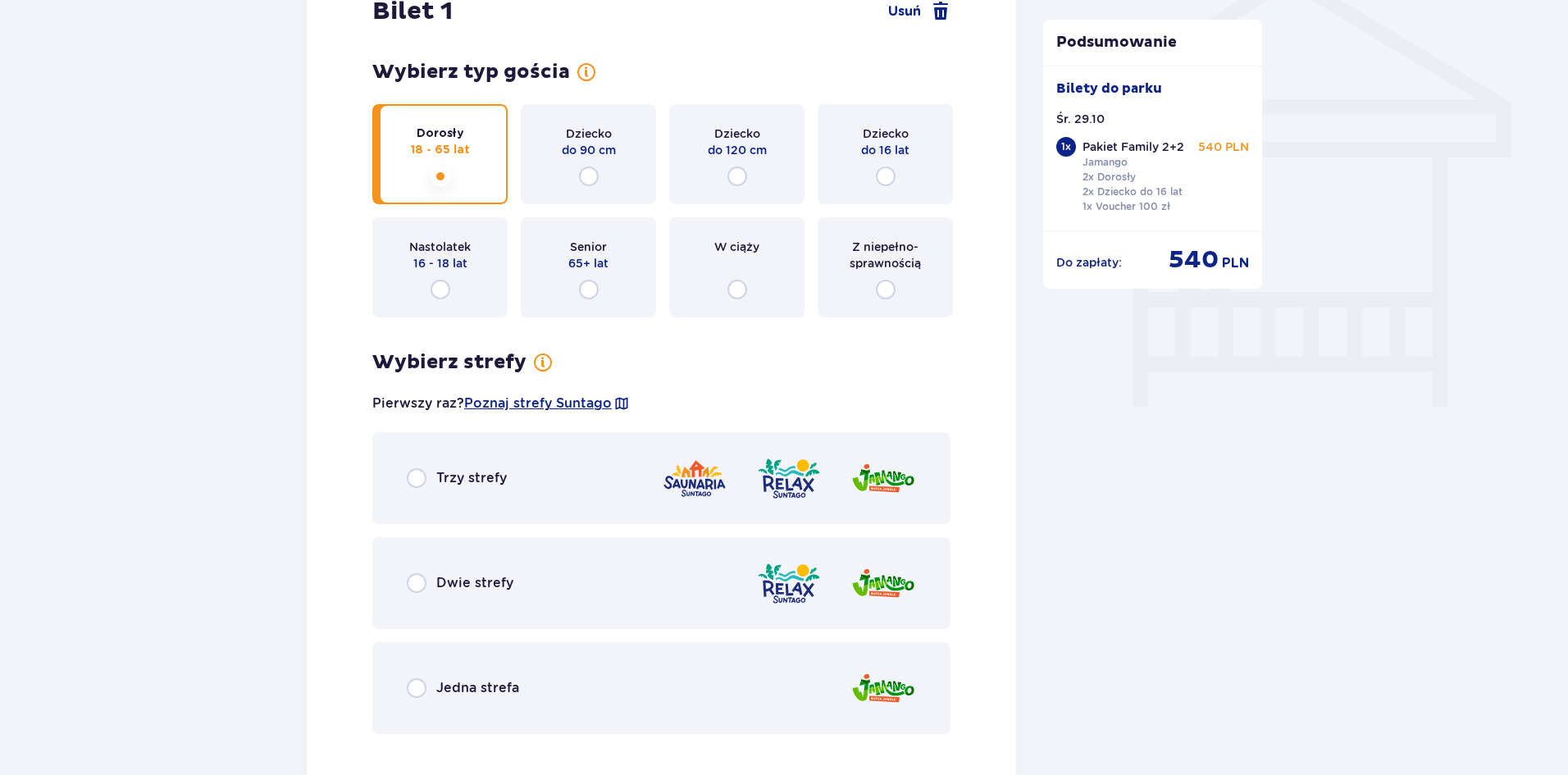
click at [589, 691] on div "Jedna strefa" at bounding box center [661, 688] width 578 height 92
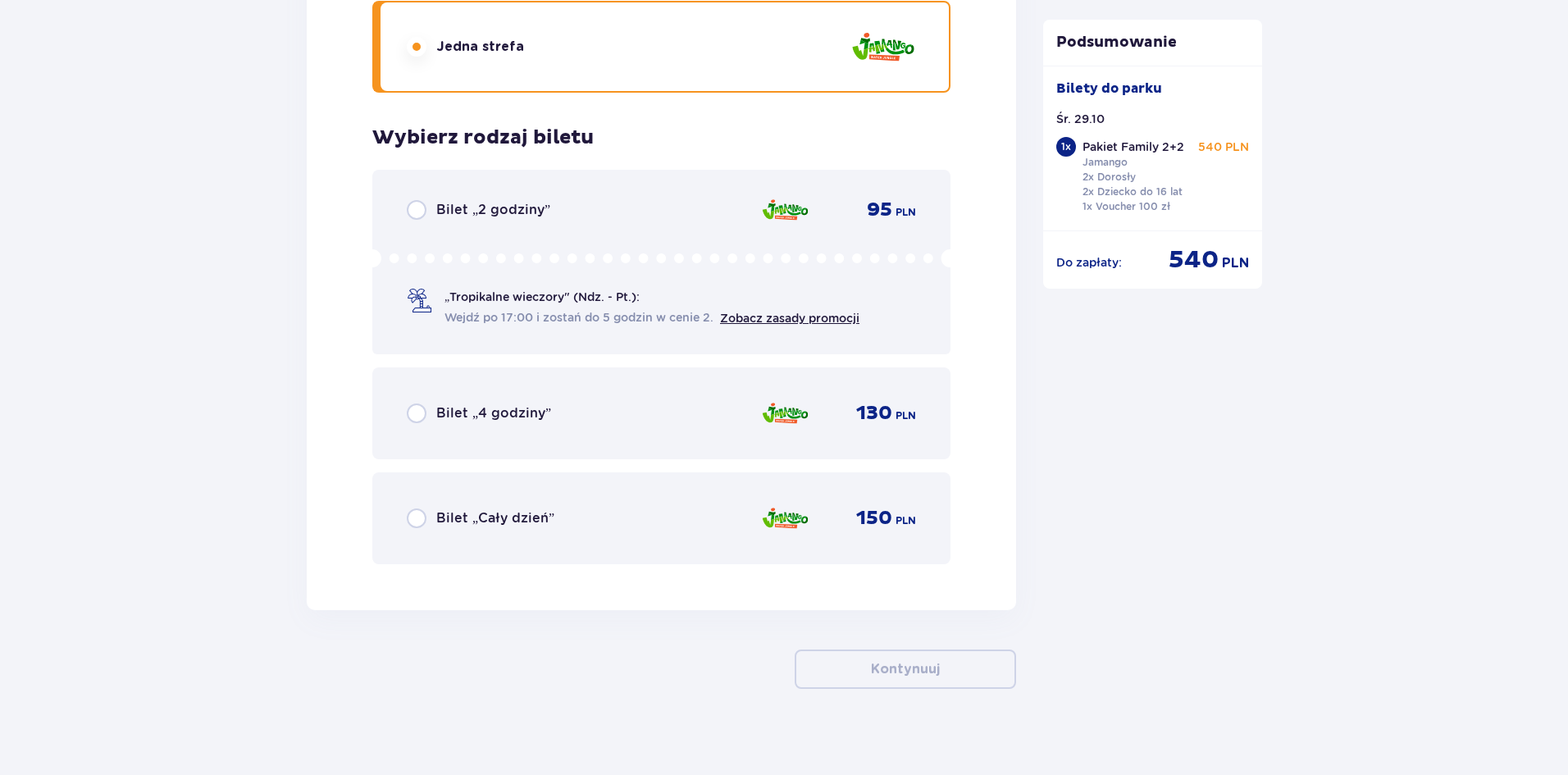
scroll to position [2016, 0]
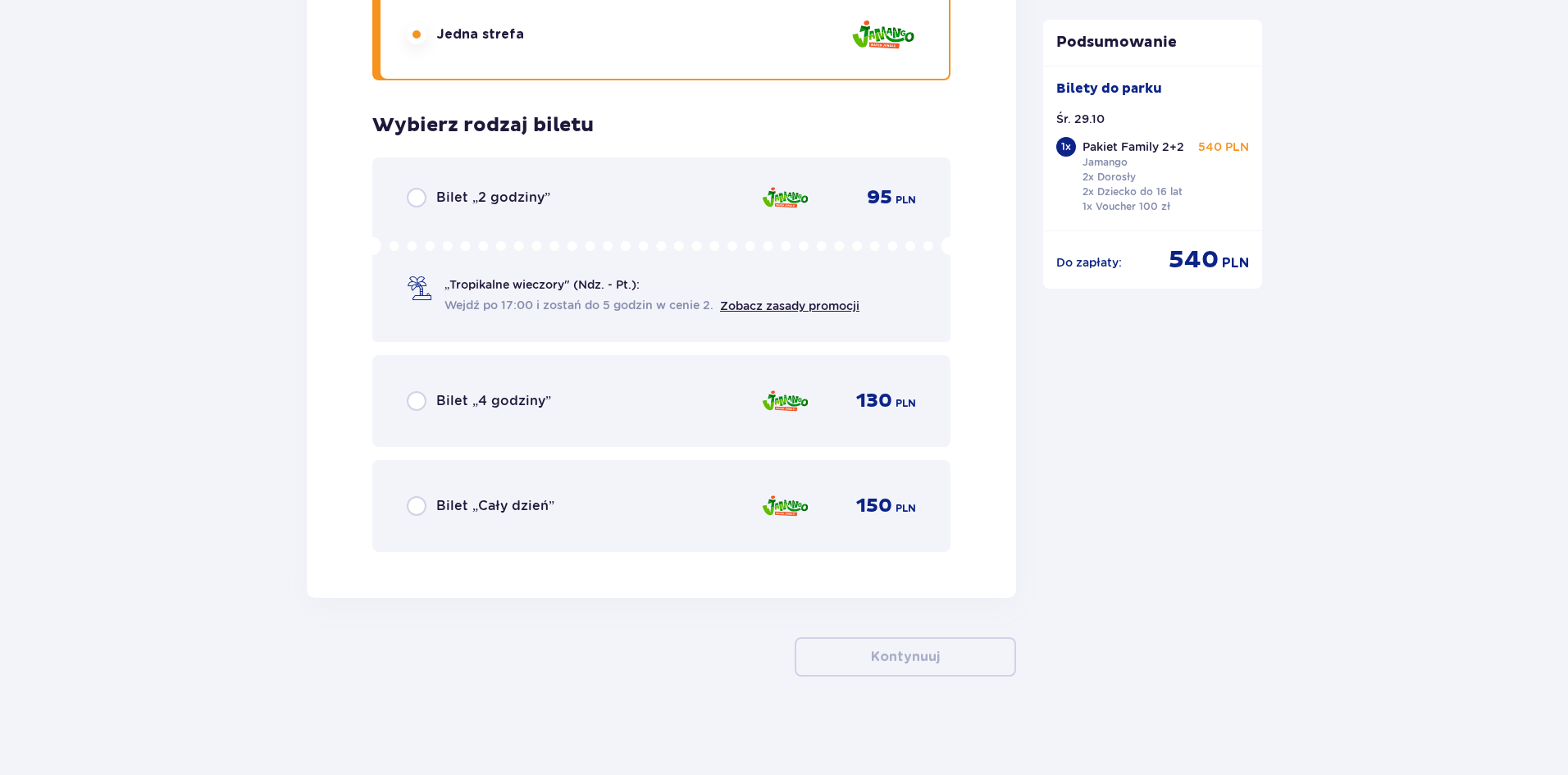
click at [440, 532] on div "Bilet „Cały dzień” 150 PLN" at bounding box center [661, 505] width 578 height 92
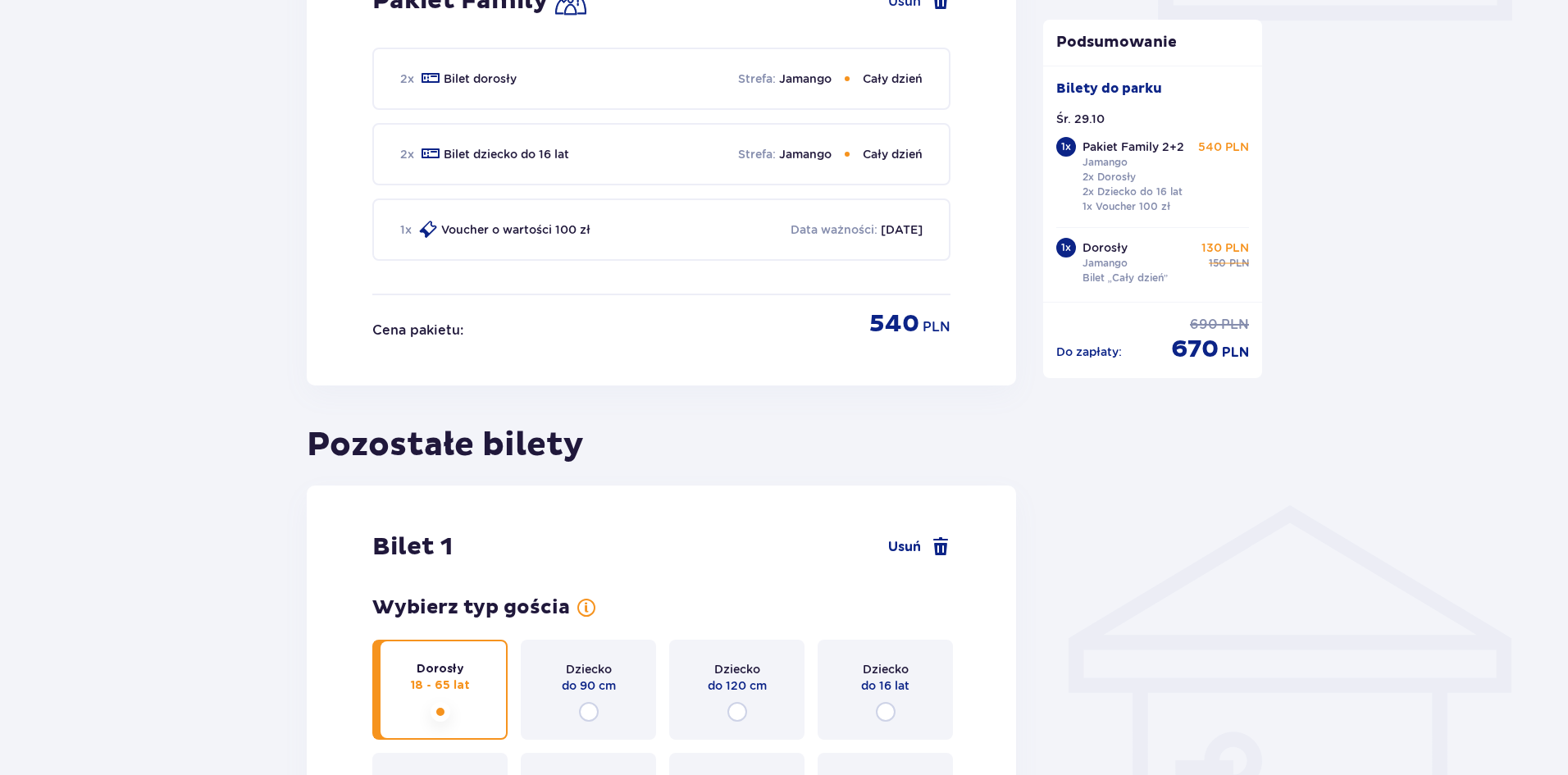
scroll to position [148, 0]
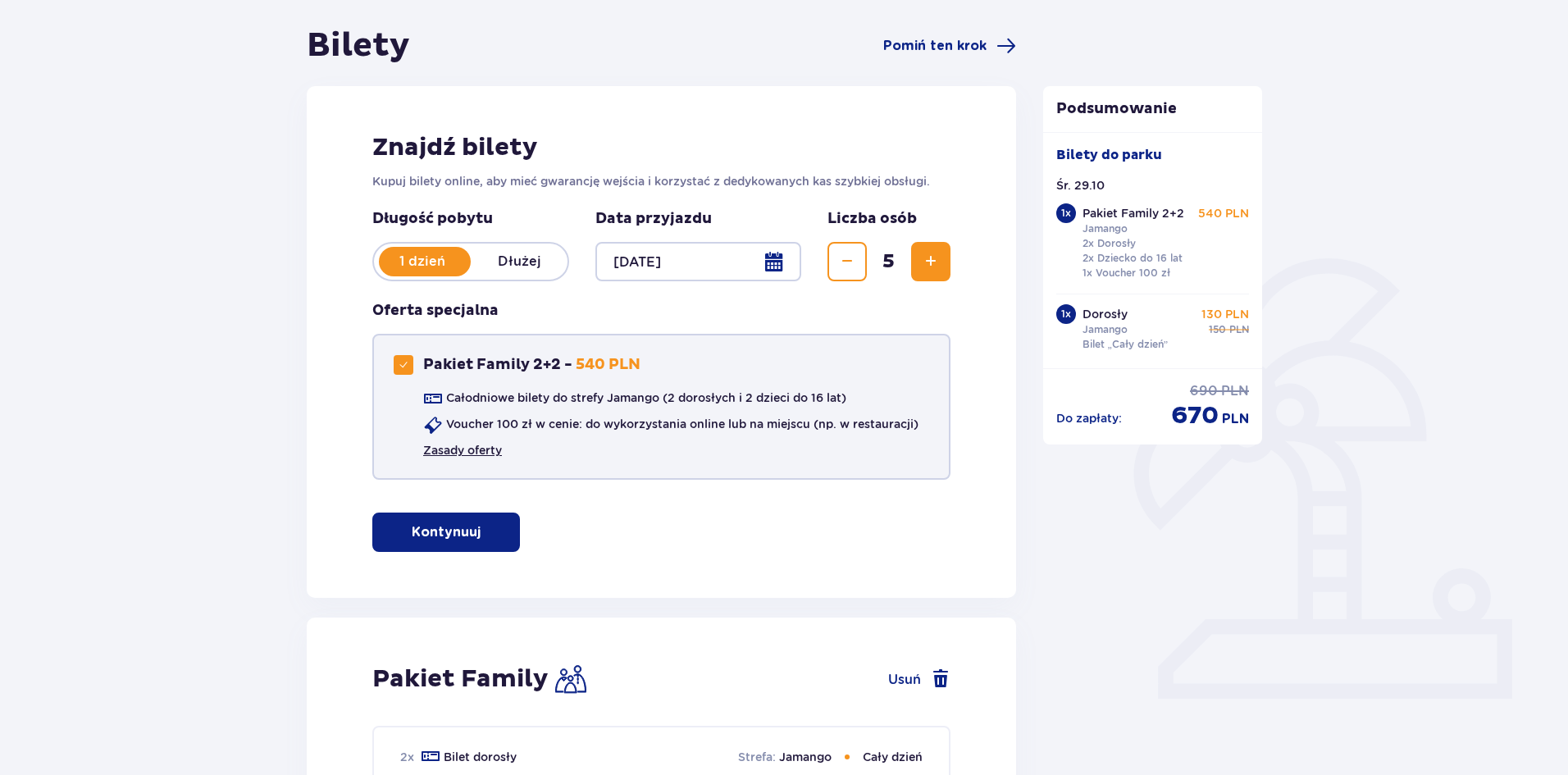
click at [466, 456] on link "Zasady oferty" at bounding box center [463, 451] width 78 height 16
